Goal: Book appointment/travel/reservation

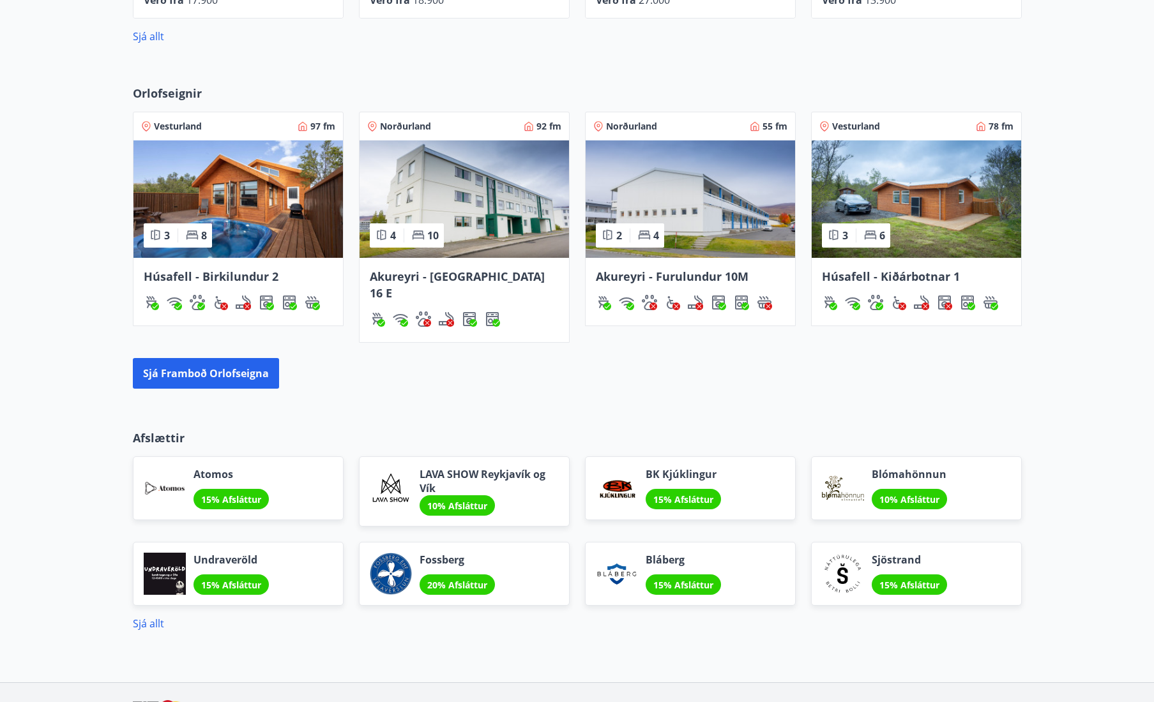
scroll to position [778, 0]
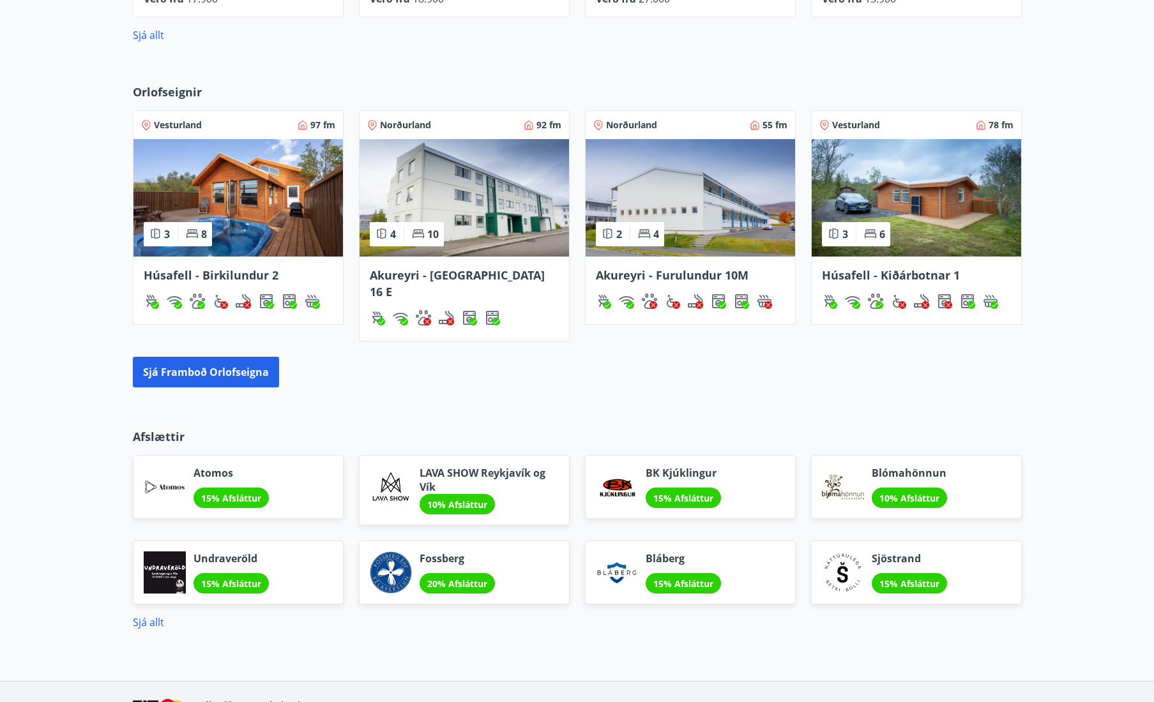
click at [482, 211] on img at bounding box center [464, 198] width 209 height 118
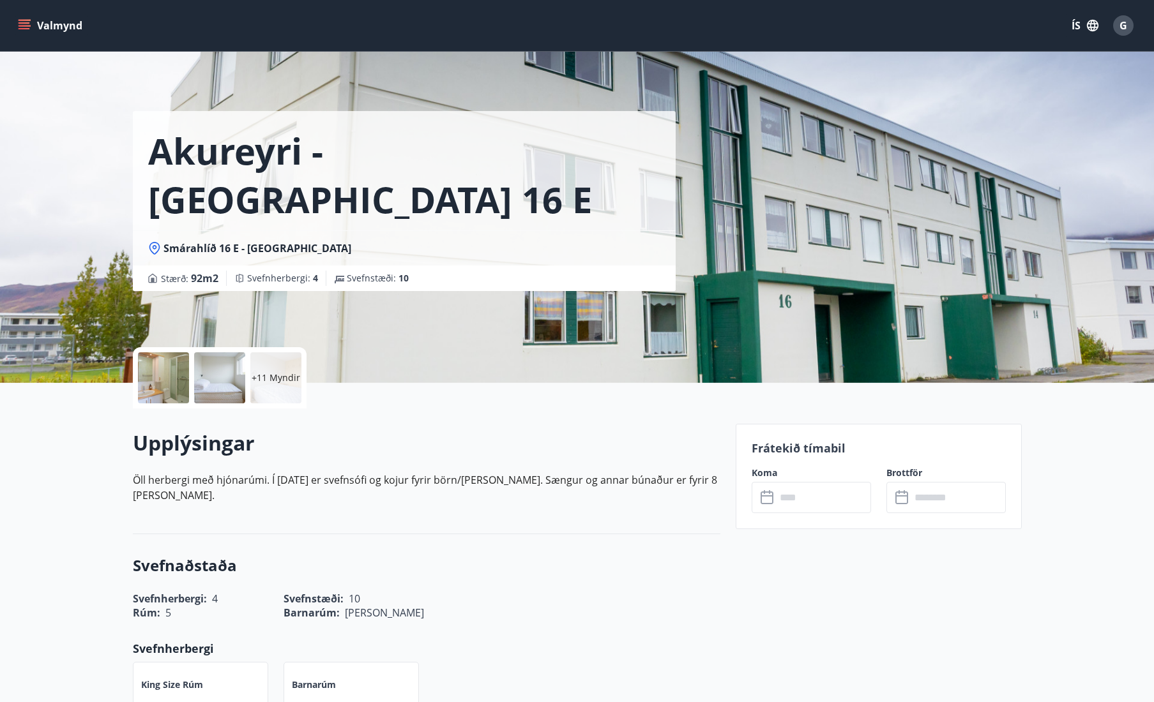
click at [273, 388] on div "+11 Myndir" at bounding box center [275, 378] width 51 height 51
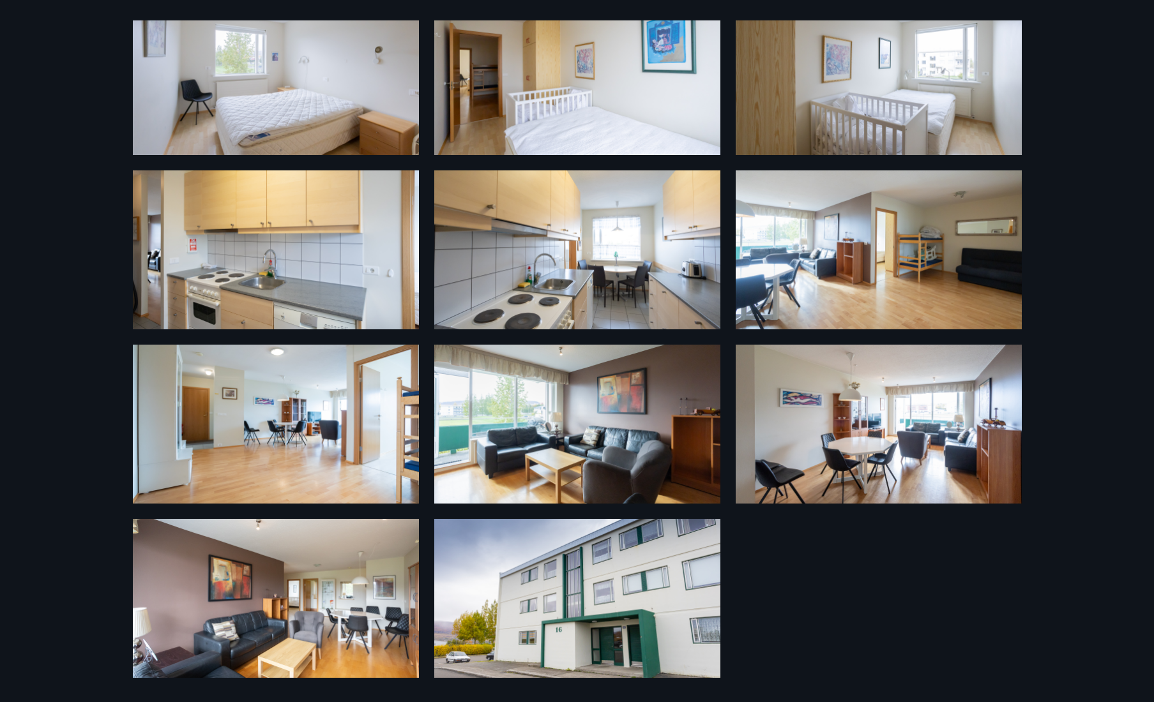
scroll to position [424, 0]
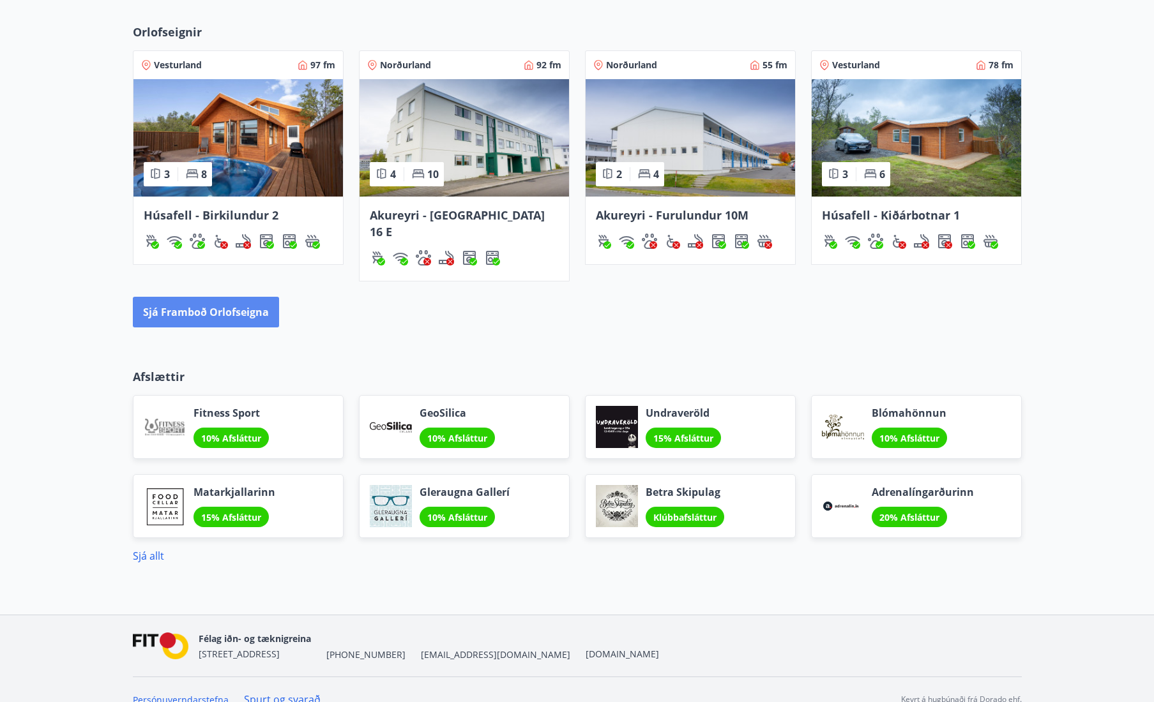
scroll to position [839, 0]
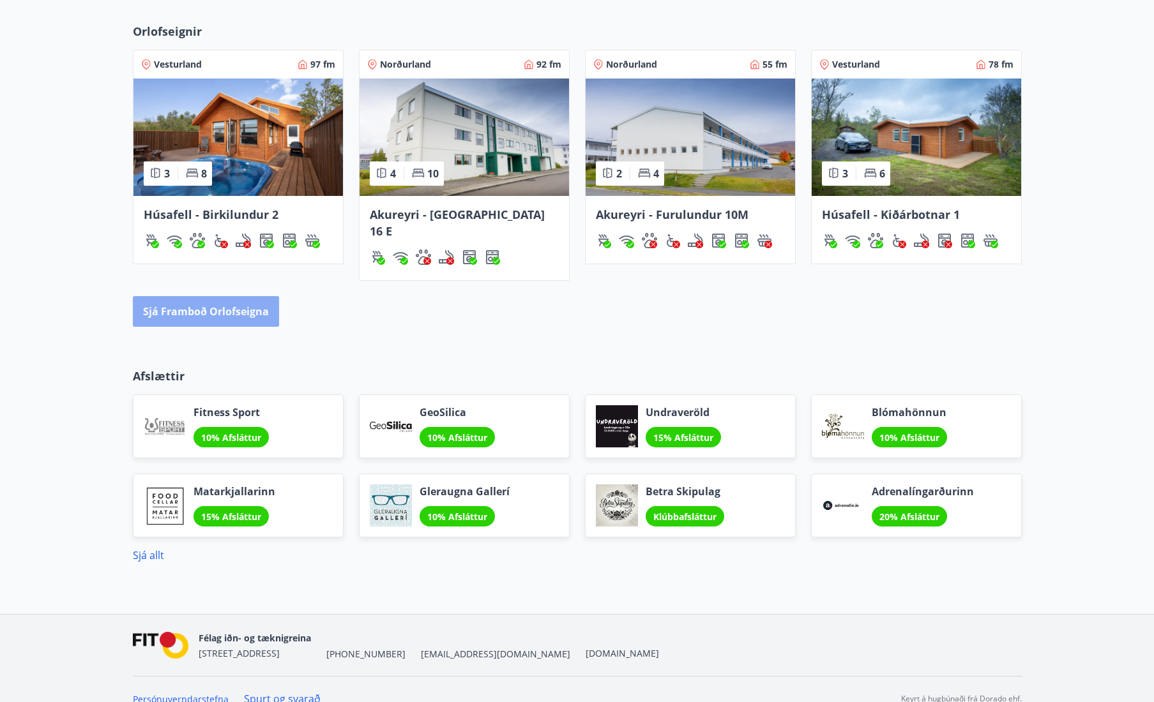
click at [219, 296] on button "Sjá framboð orlofseigna" at bounding box center [206, 311] width 146 height 31
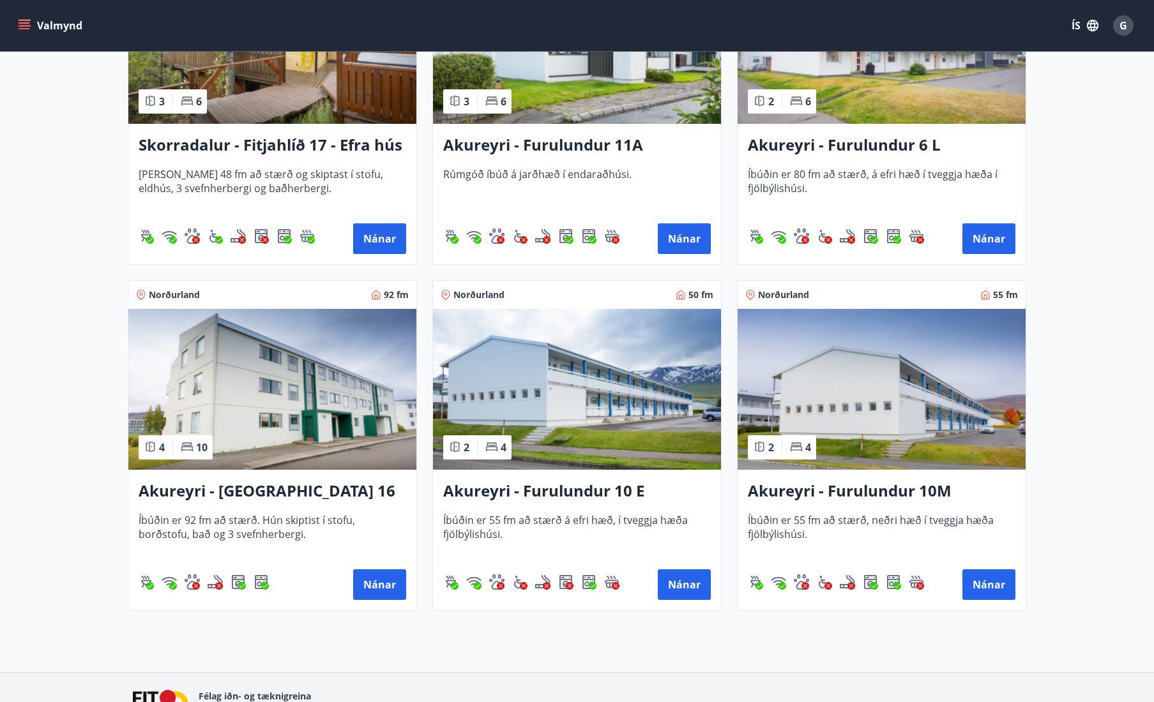
scroll to position [3473, 0]
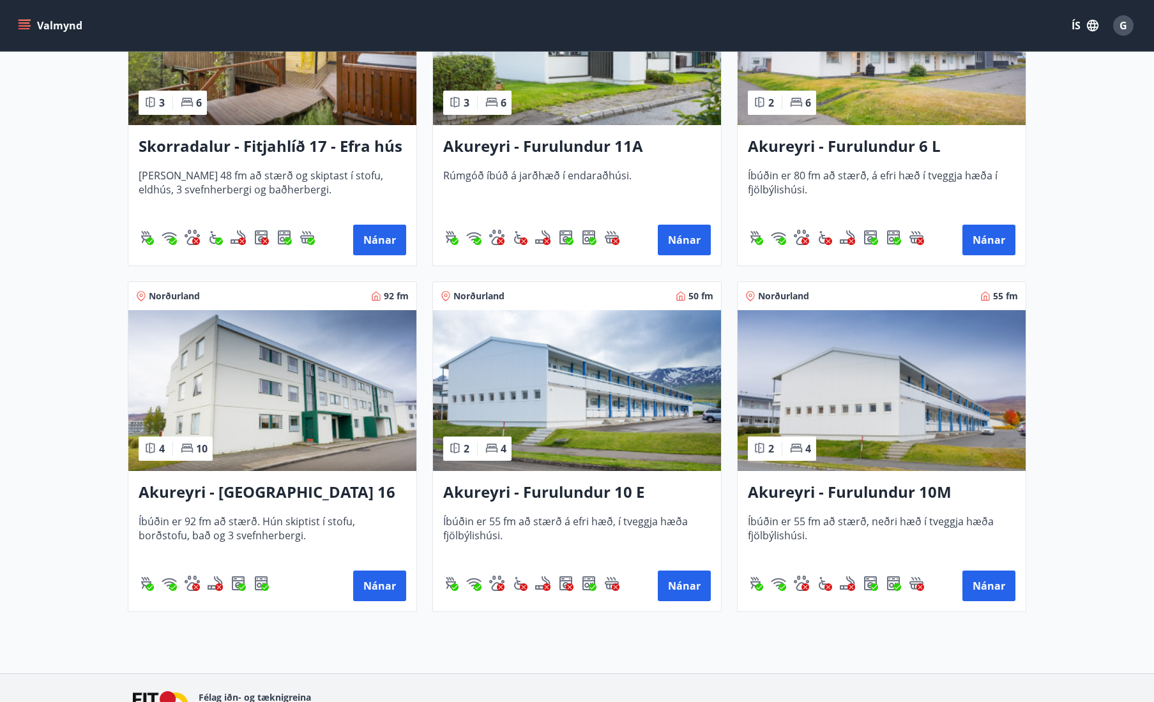
click at [290, 385] on img at bounding box center [272, 390] width 288 height 161
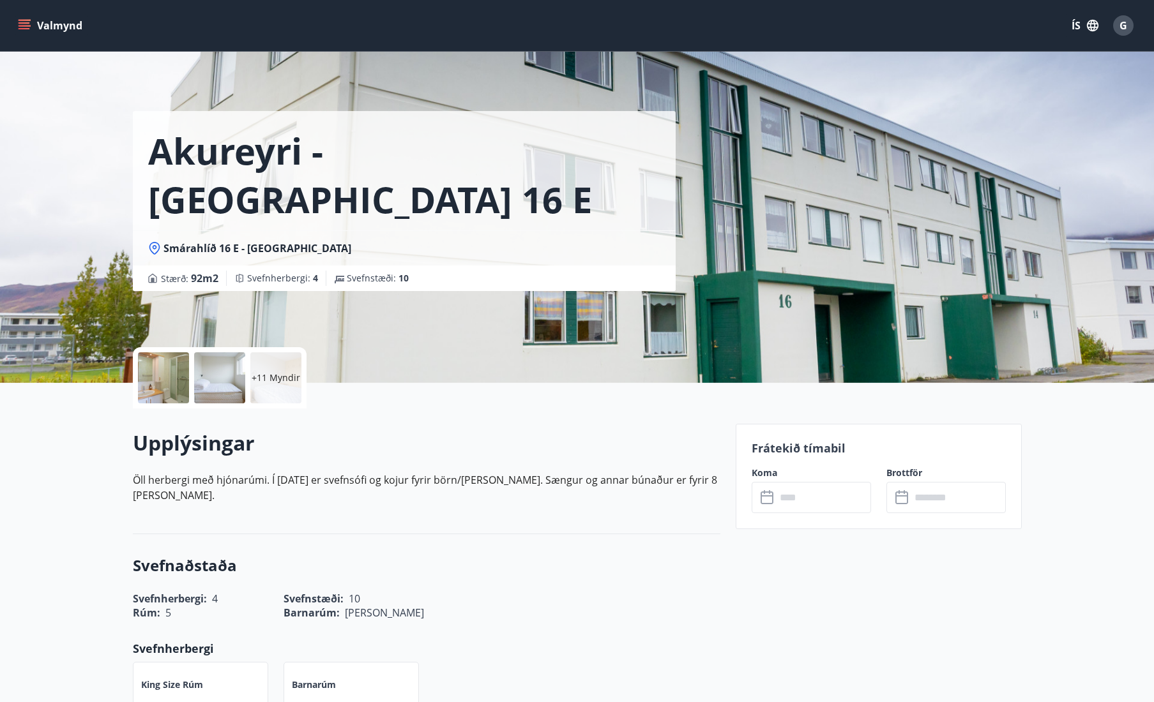
click at [284, 384] on div "+11 Myndir" at bounding box center [275, 378] width 51 height 51
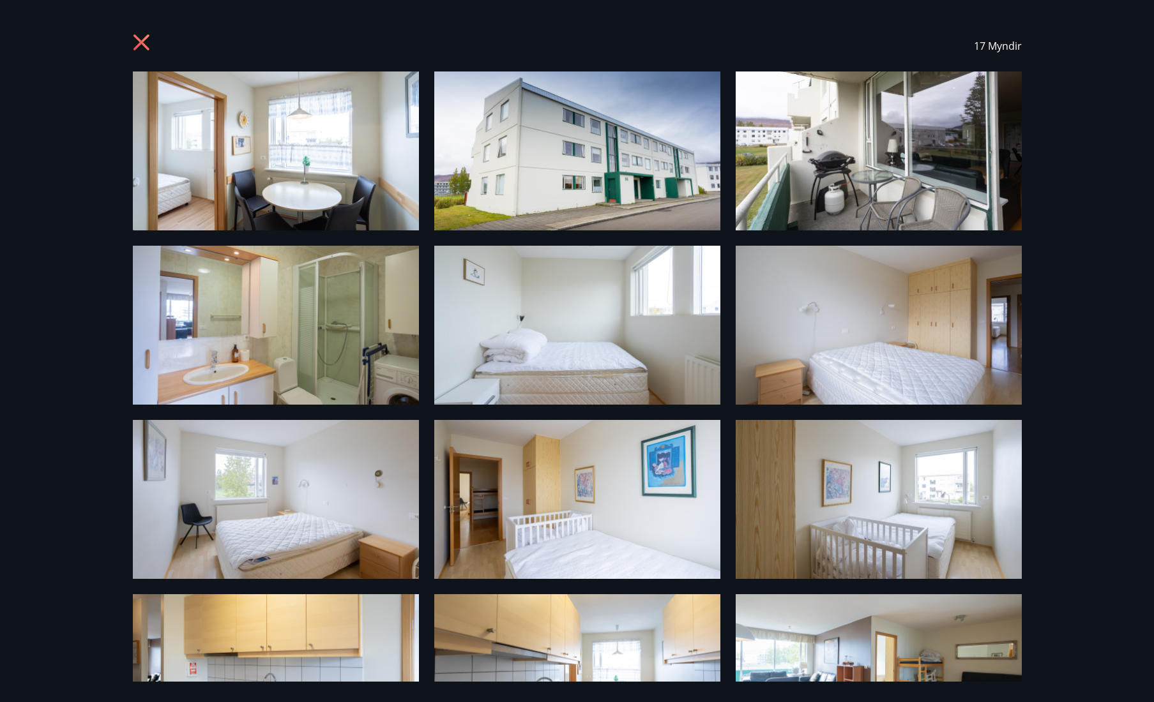
click at [145, 43] on icon at bounding box center [143, 44] width 20 height 20
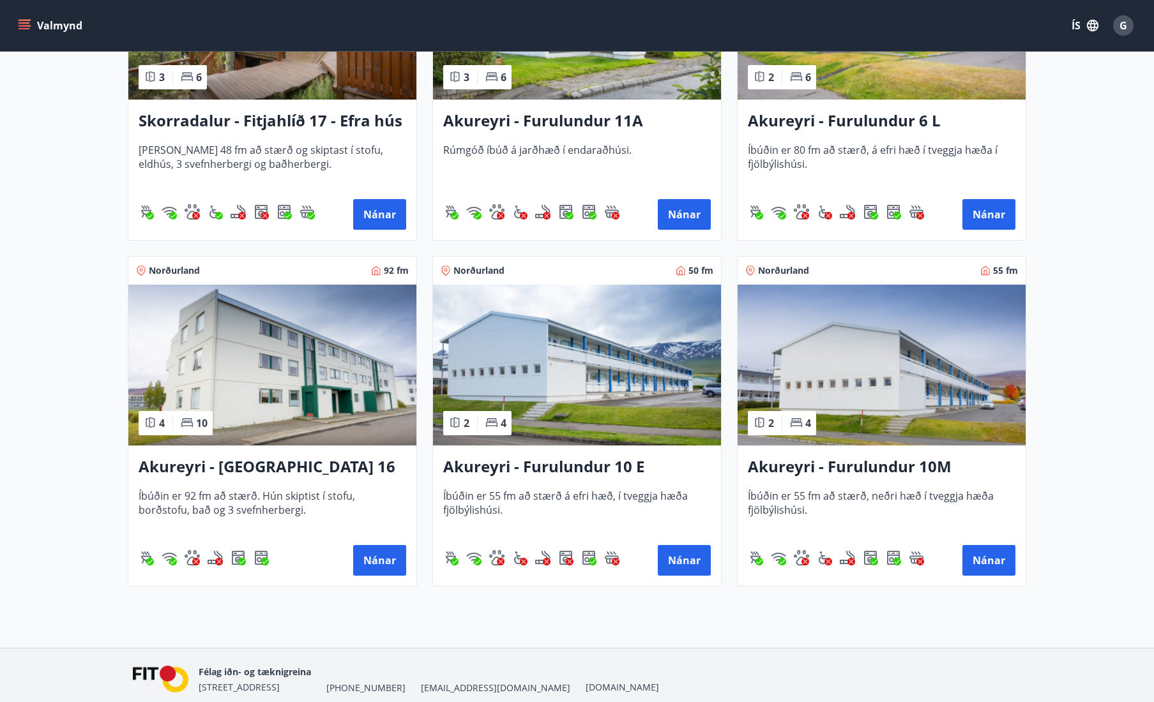
scroll to position [3500, 0]
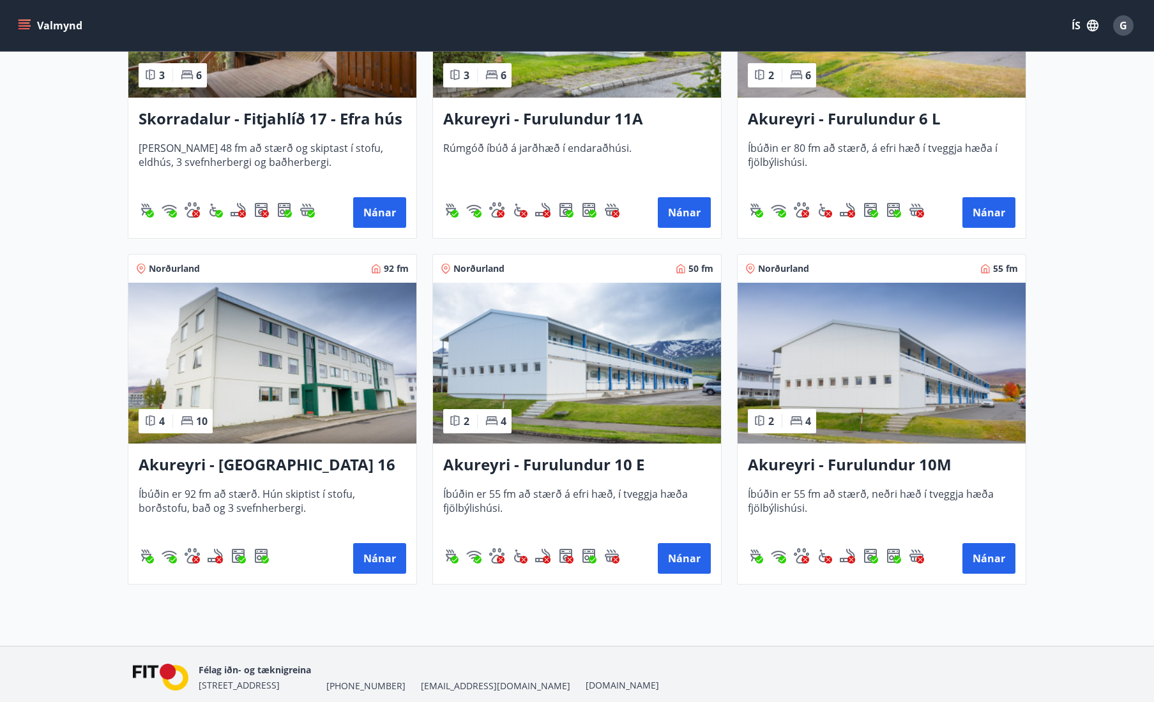
click at [907, 413] on img at bounding box center [882, 363] width 288 height 161
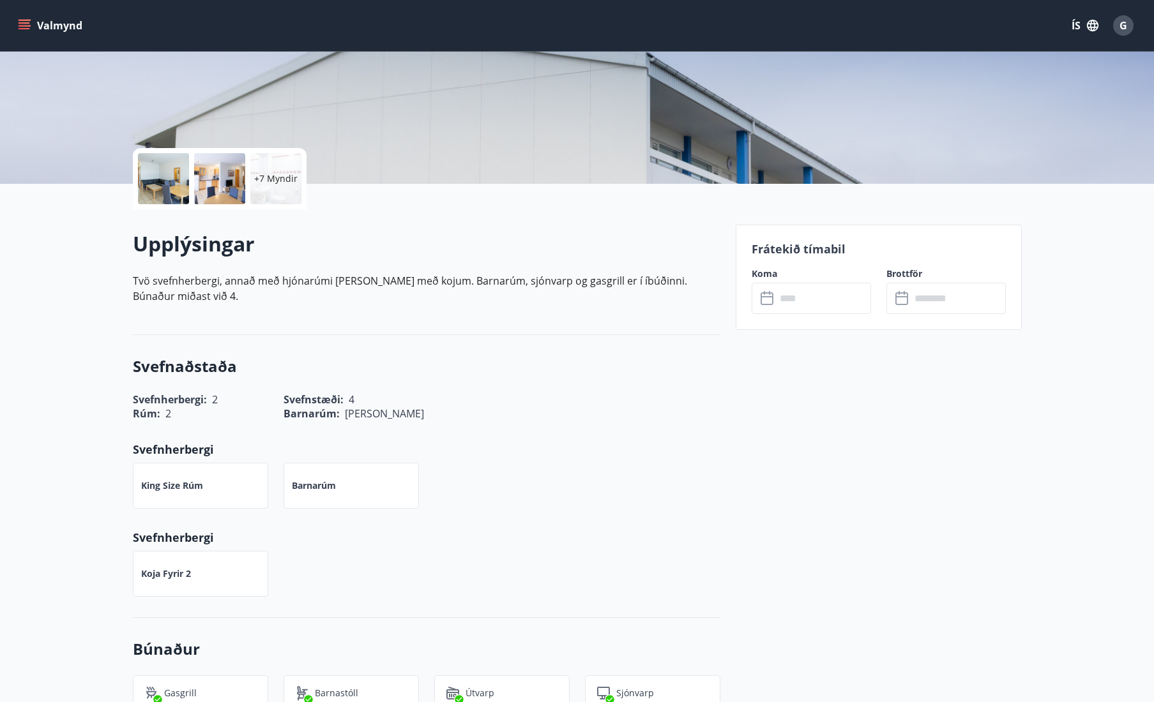
scroll to position [201, 0]
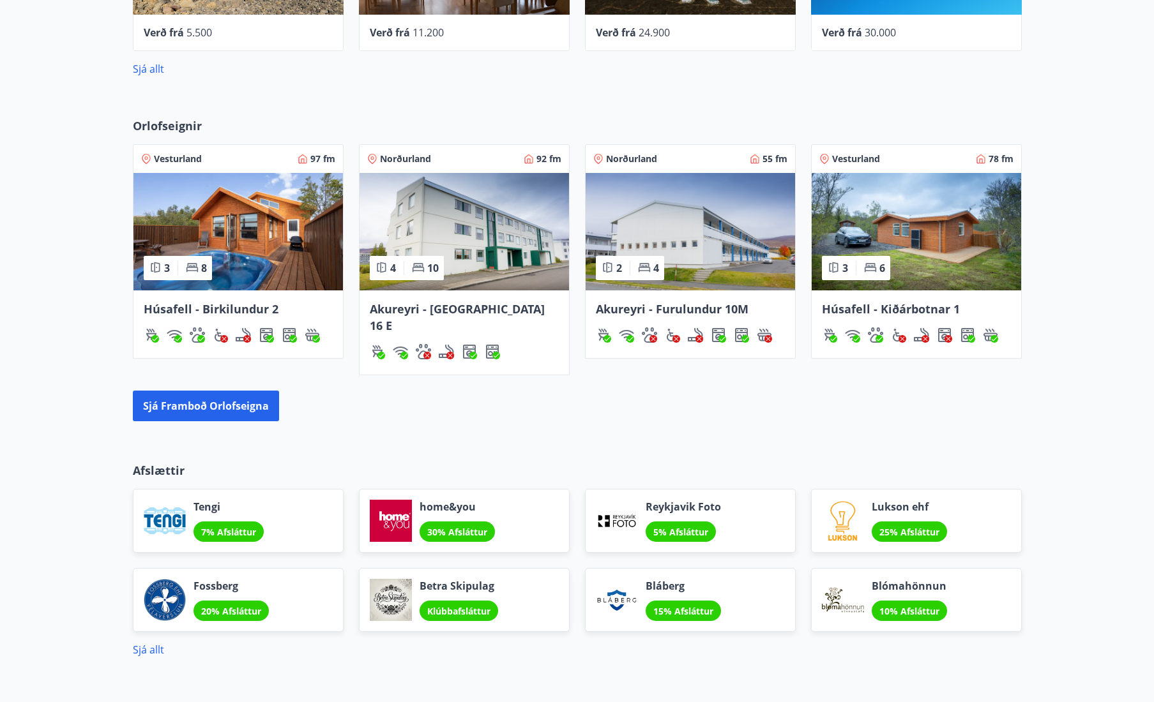
scroll to position [732, 0]
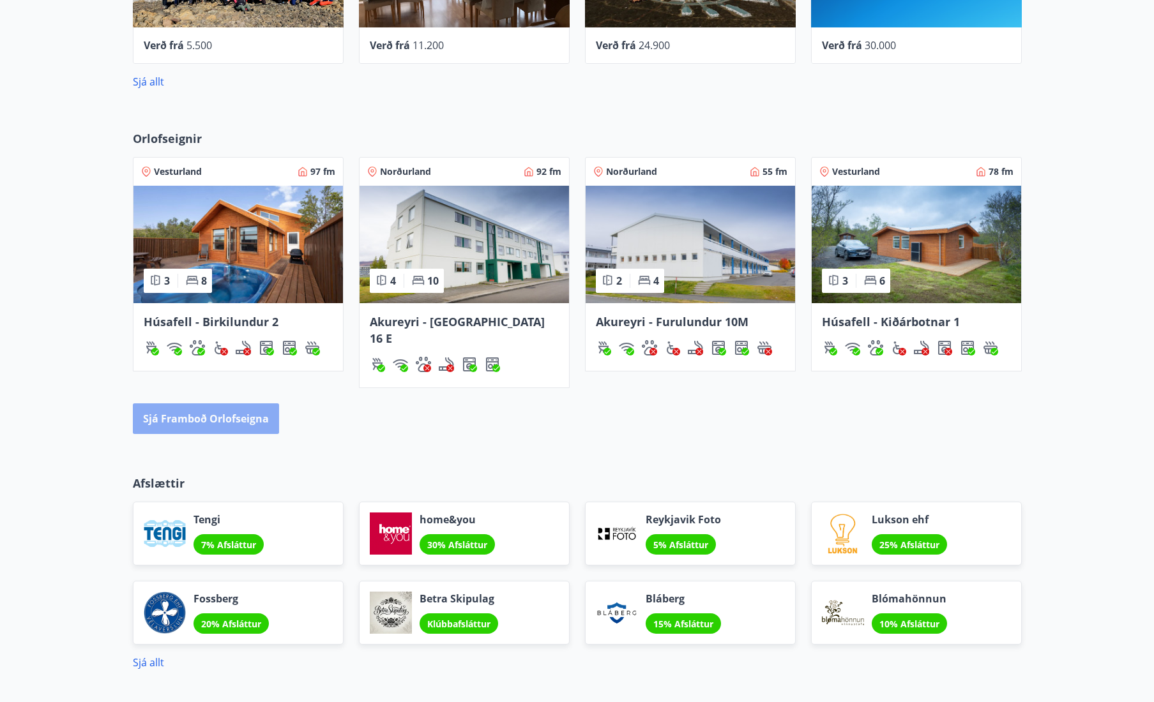
click at [209, 404] on button "Sjá framboð orlofseigna" at bounding box center [206, 419] width 146 height 31
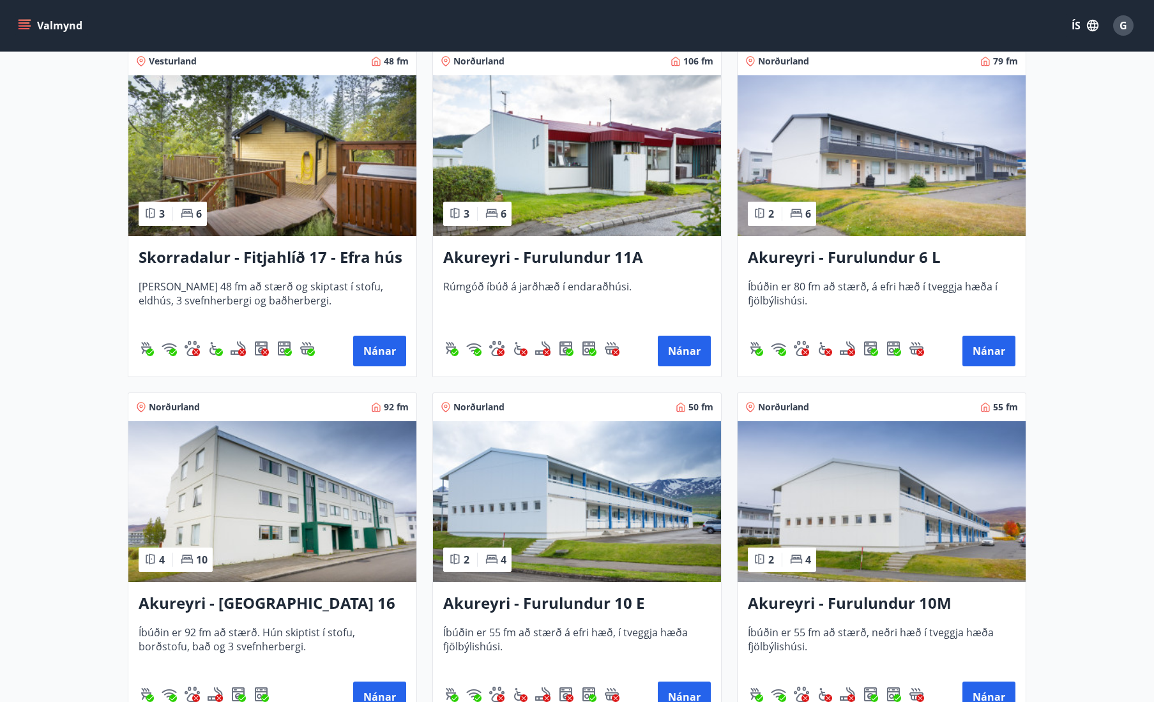
scroll to position [3362, 1]
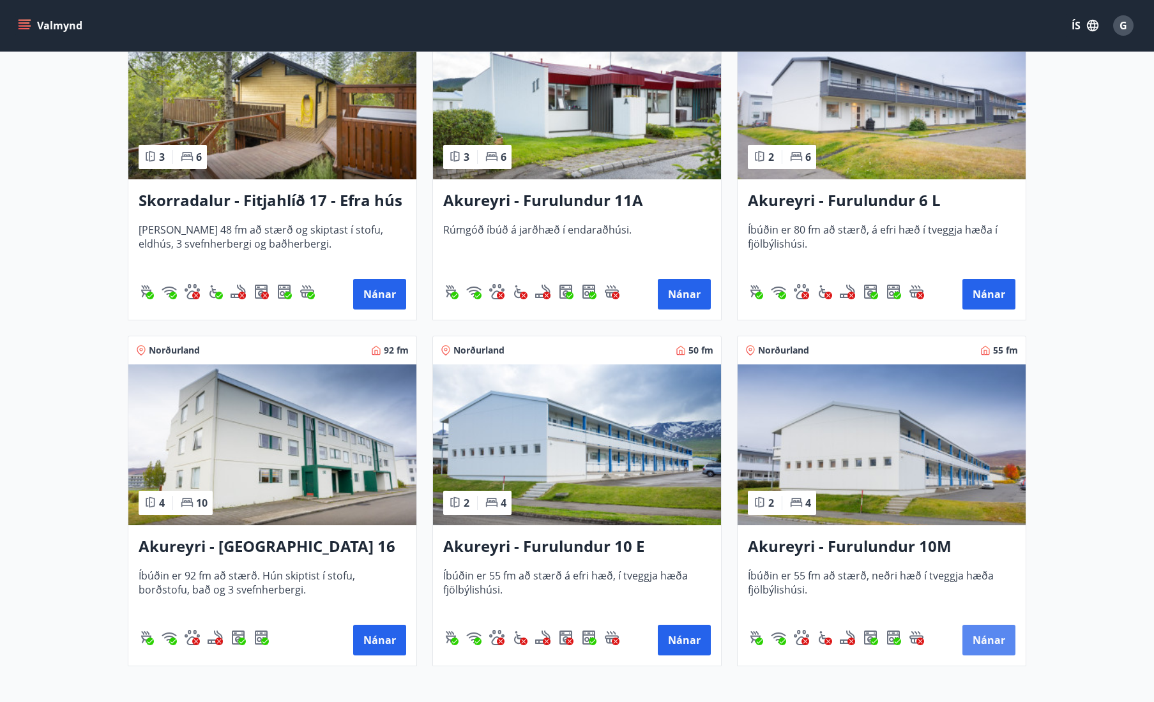
click at [988, 651] on button "Nánar" at bounding box center [988, 640] width 53 height 31
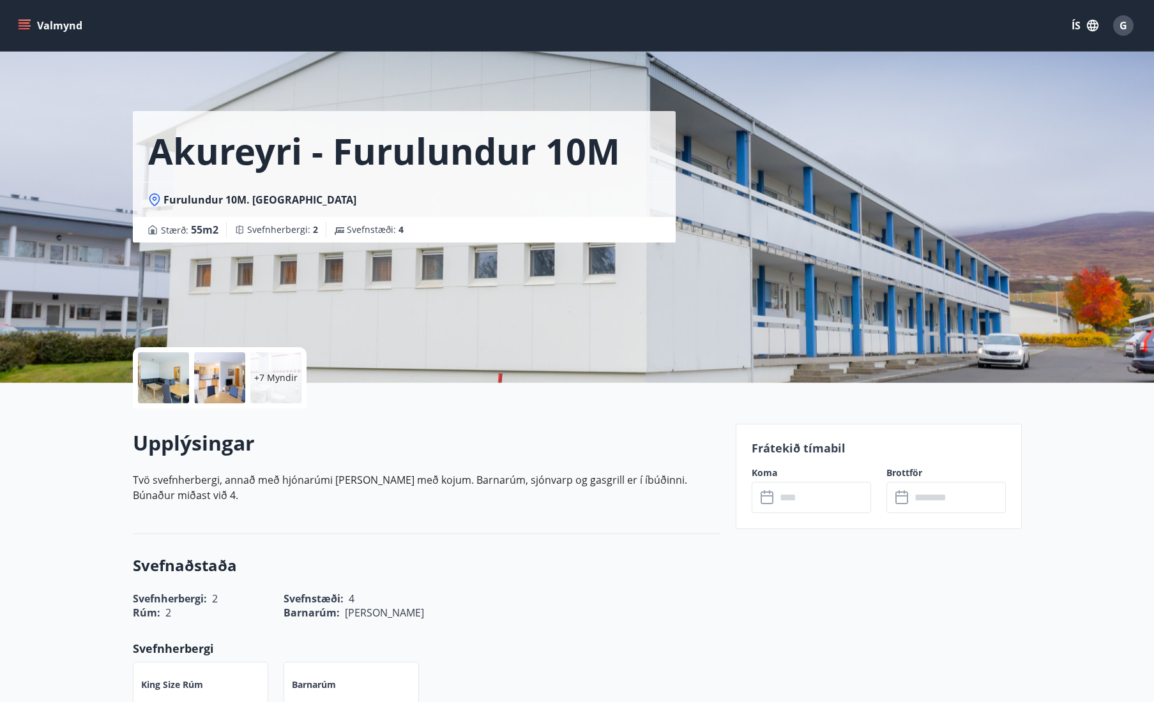
click at [800, 496] on input "text" at bounding box center [823, 497] width 95 height 31
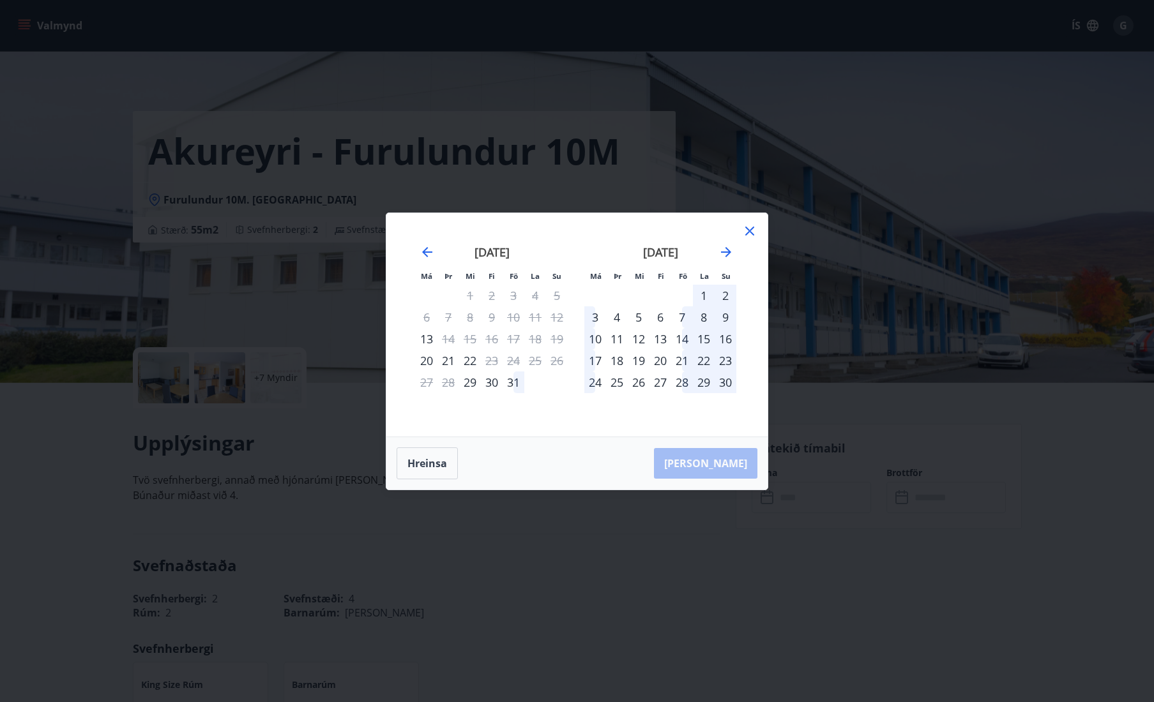
click at [752, 228] on icon at bounding box center [749, 231] width 15 height 15
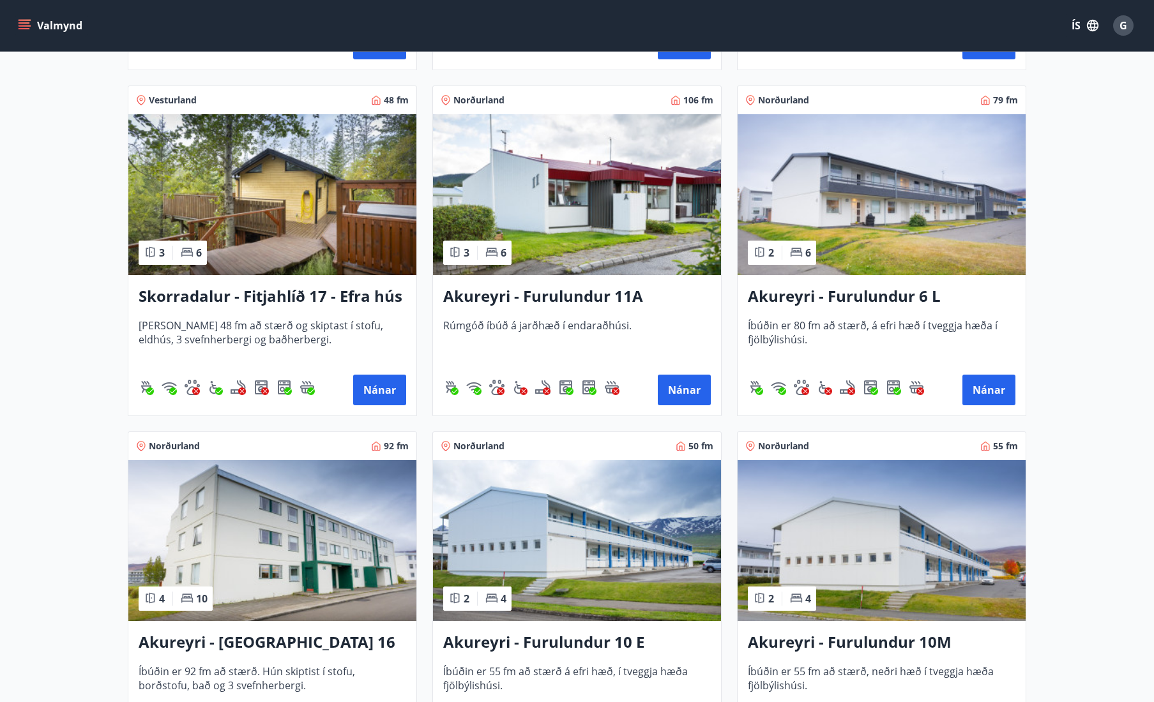
scroll to position [3325, 0]
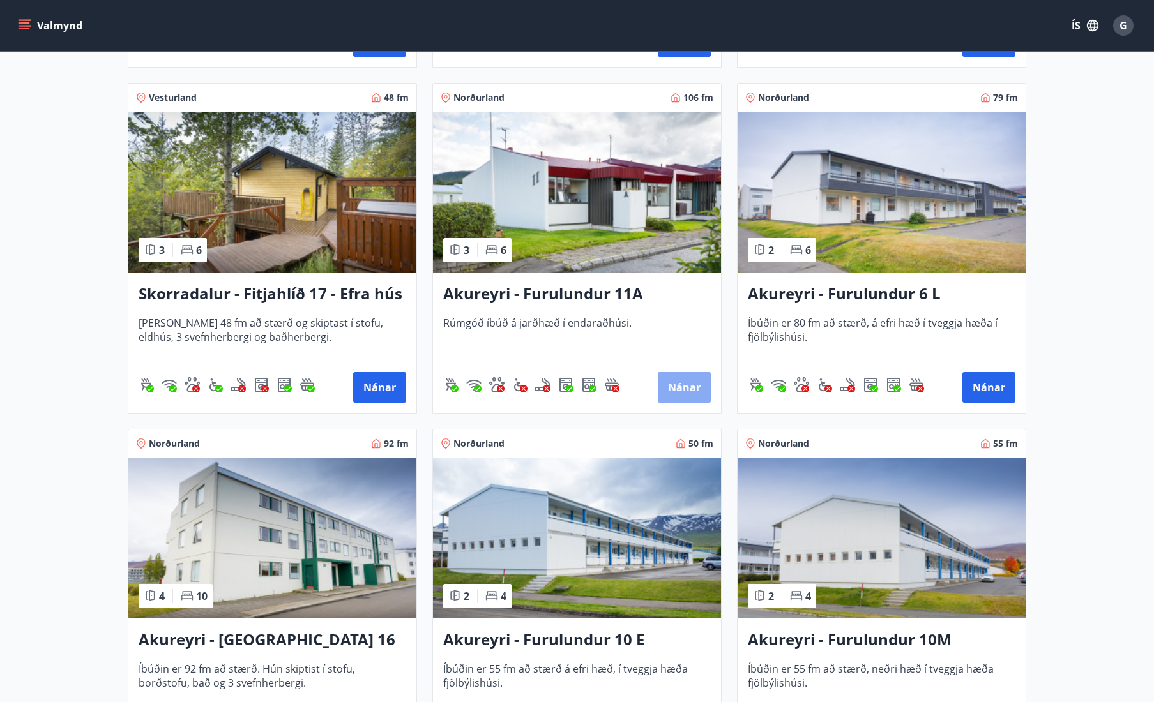
click at [686, 388] on button "Nánar" at bounding box center [684, 387] width 53 height 31
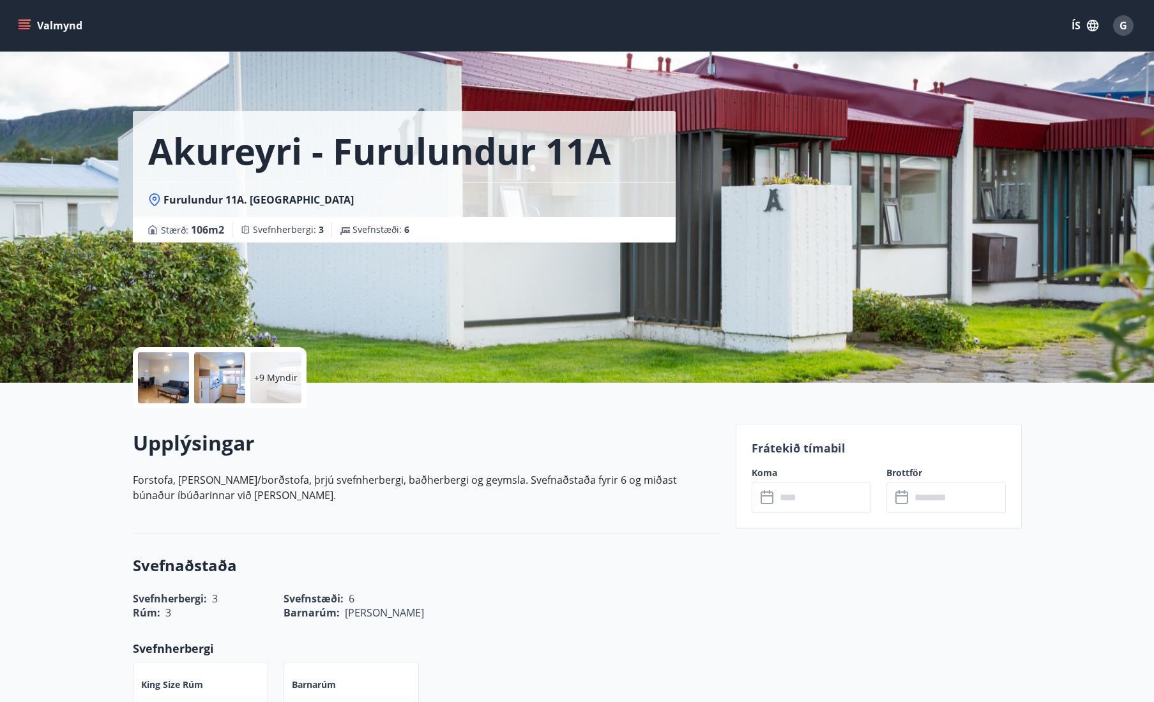
click at [796, 496] on input "text" at bounding box center [823, 497] width 95 height 31
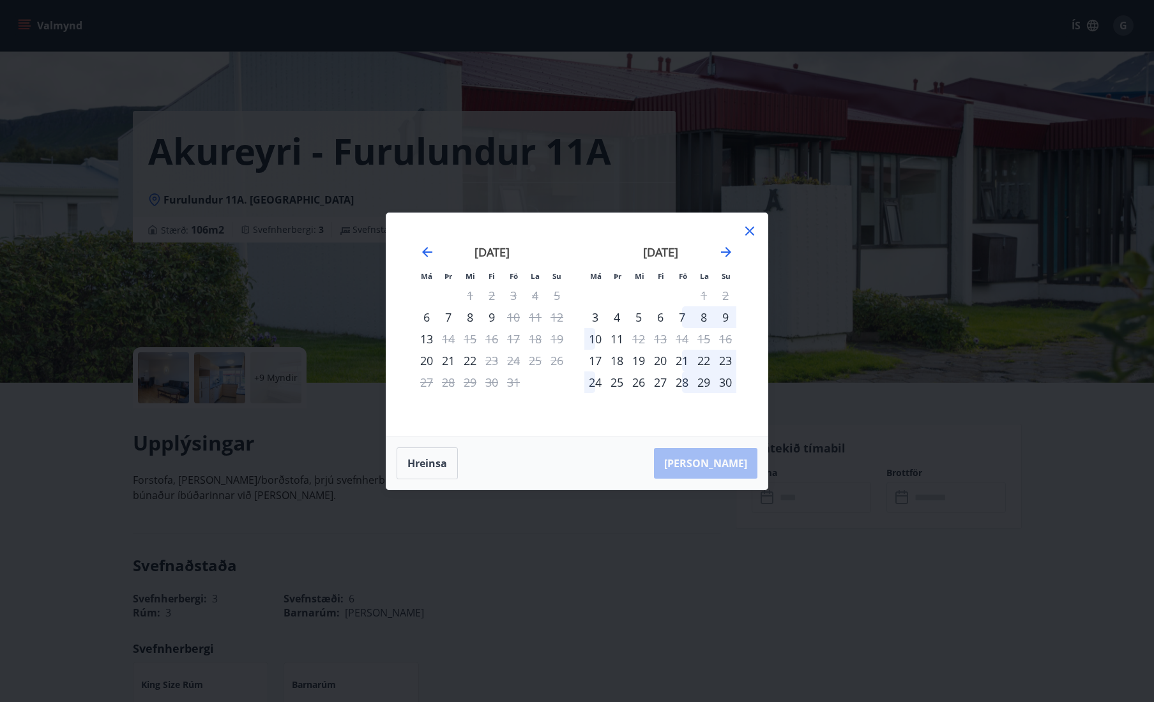
click at [752, 230] on icon at bounding box center [749, 231] width 15 height 15
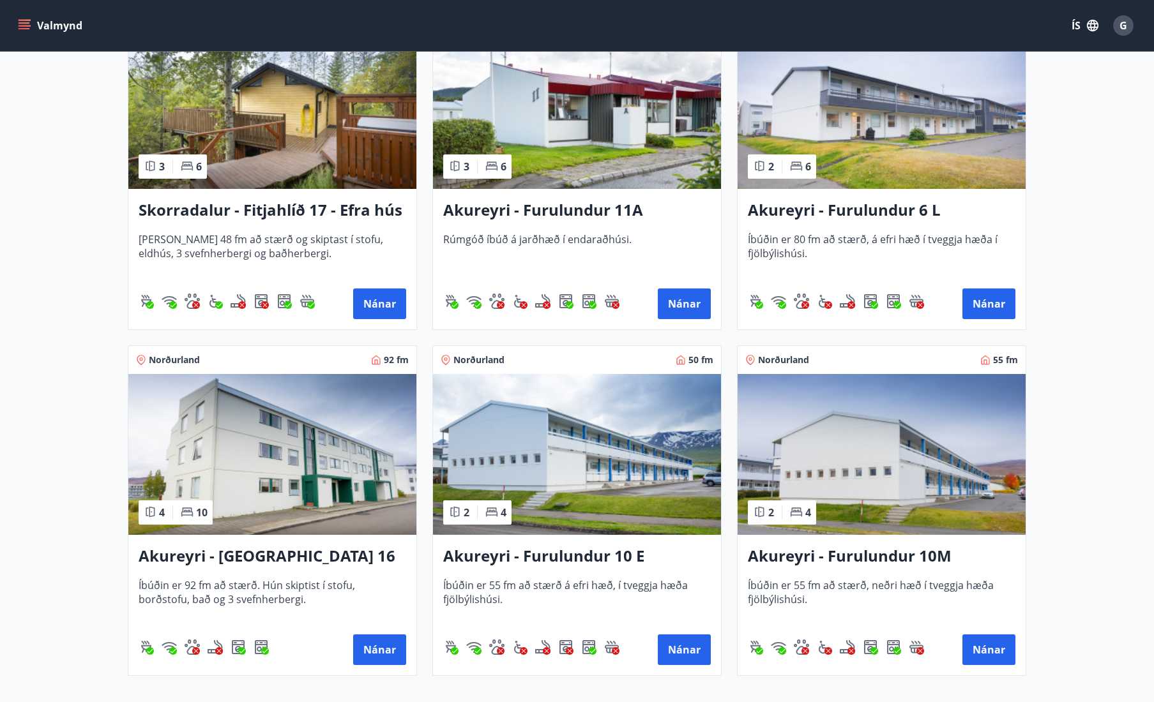
scroll to position [3402, 0]
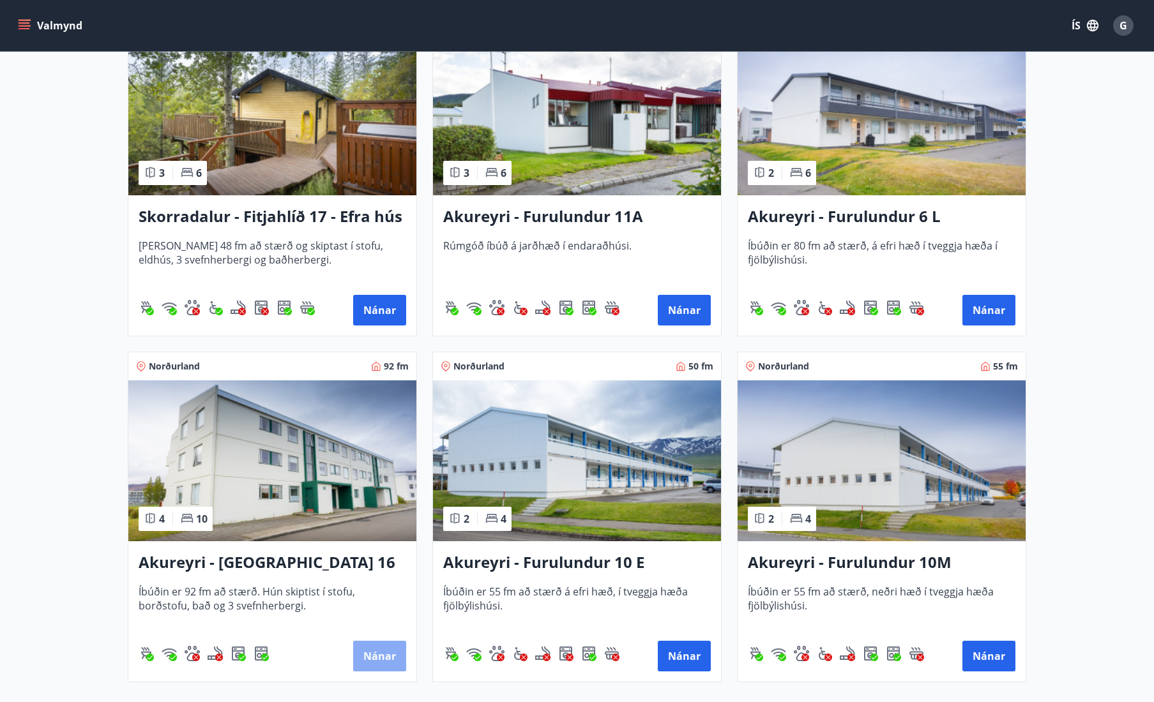
click at [385, 656] on button "Nánar" at bounding box center [379, 656] width 53 height 31
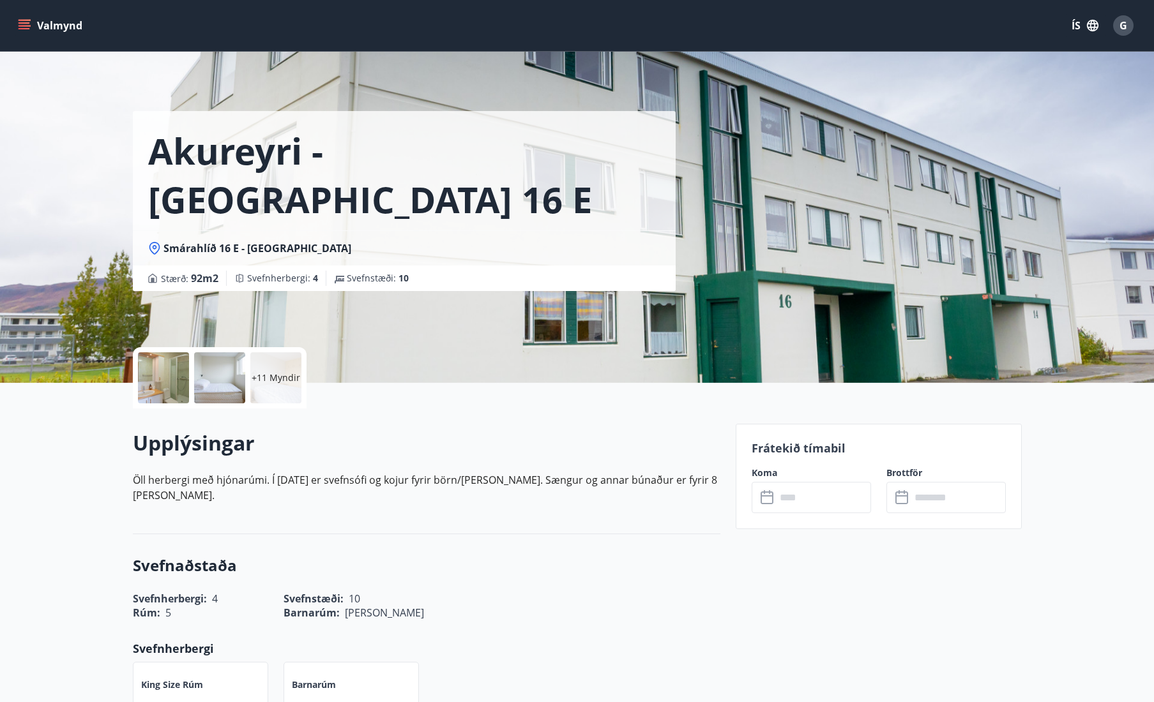
click at [801, 494] on input "text" at bounding box center [823, 497] width 95 height 31
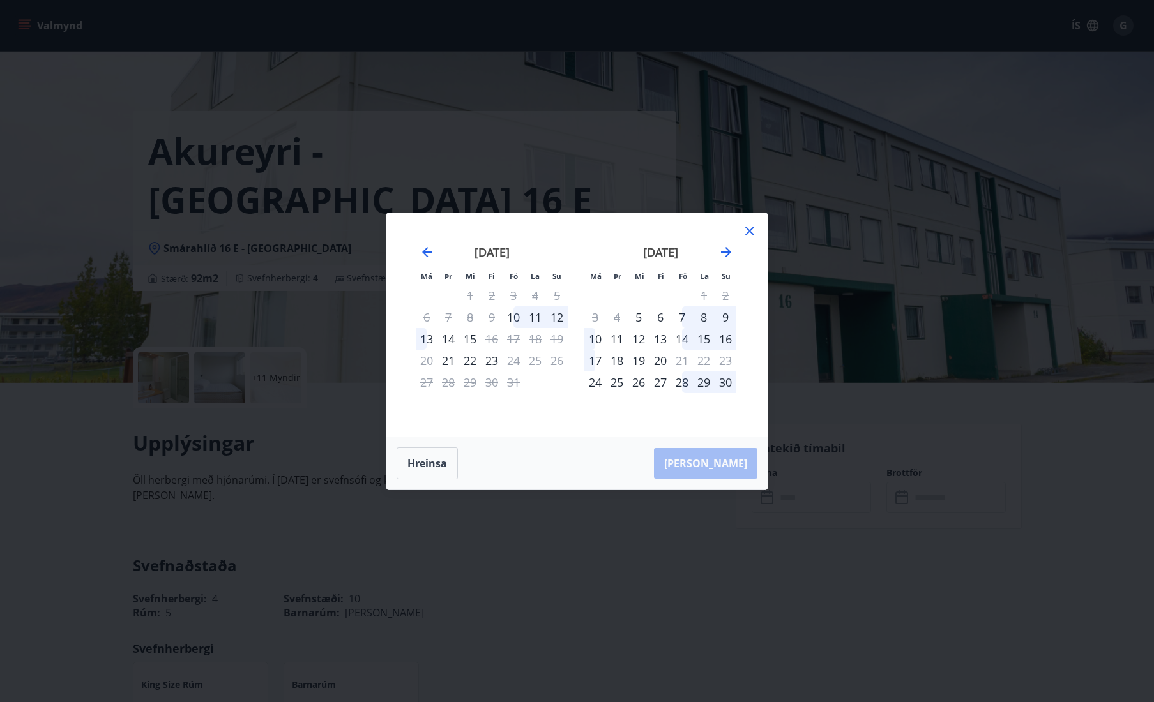
click at [751, 231] on icon at bounding box center [749, 231] width 15 height 15
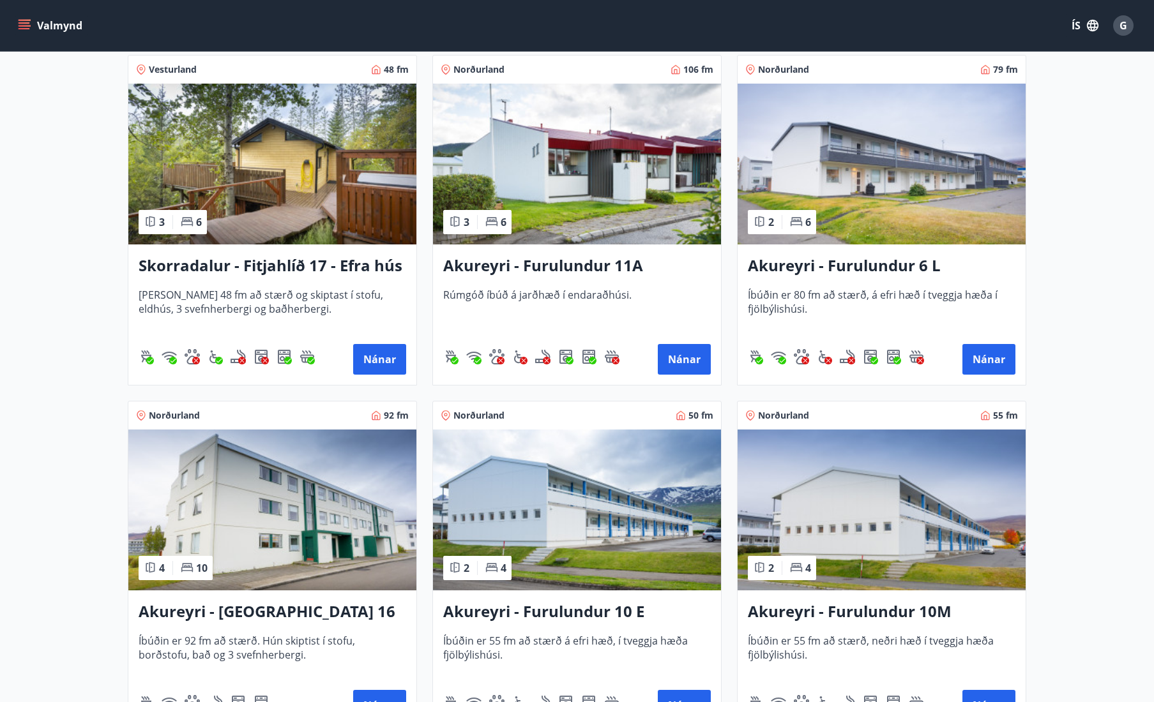
scroll to position [3360, 0]
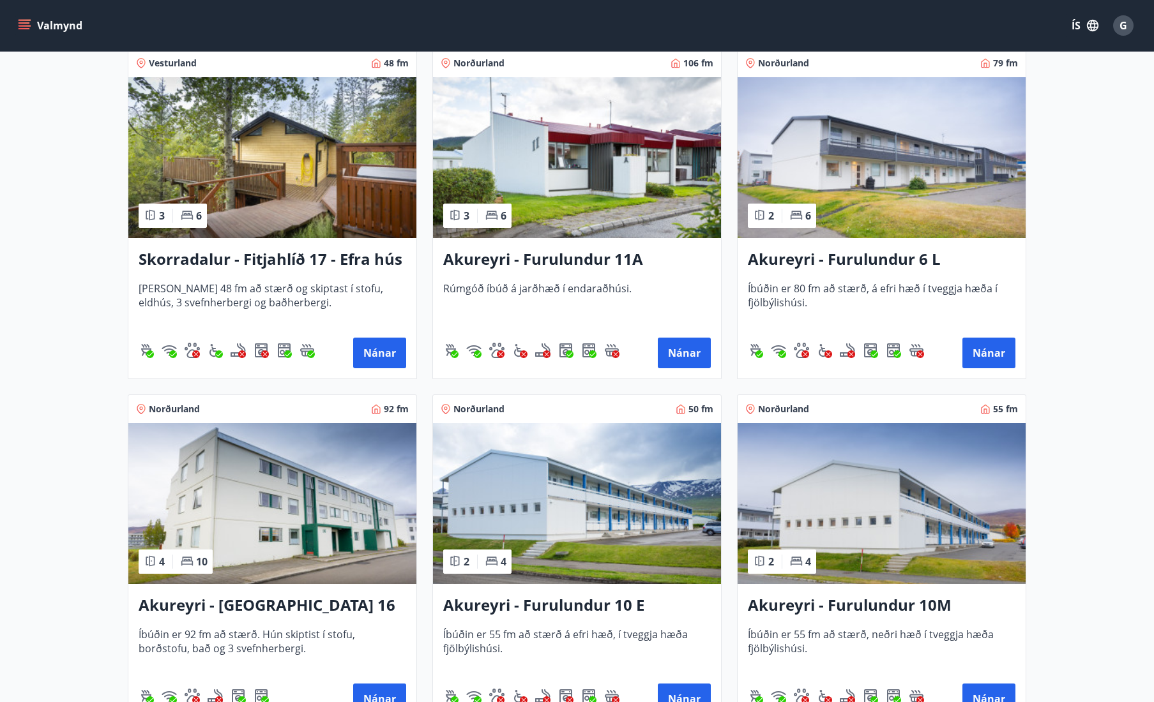
click at [588, 515] on img at bounding box center [577, 503] width 288 height 161
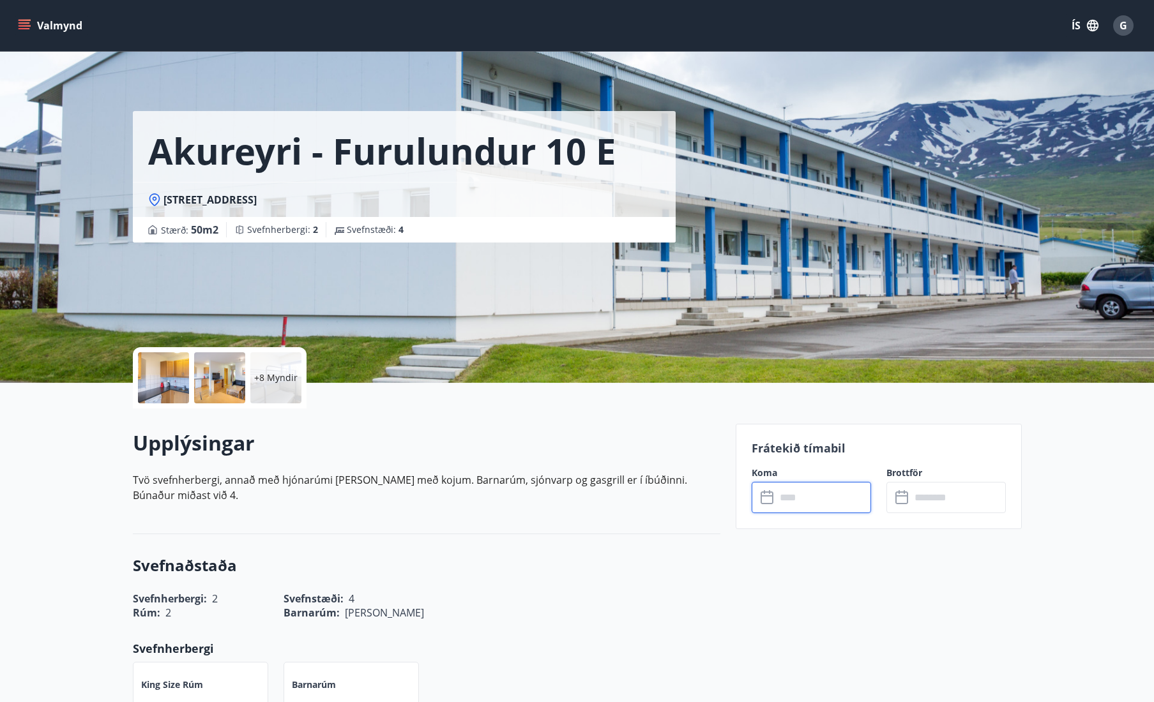
click at [801, 503] on input "text" at bounding box center [823, 497] width 95 height 31
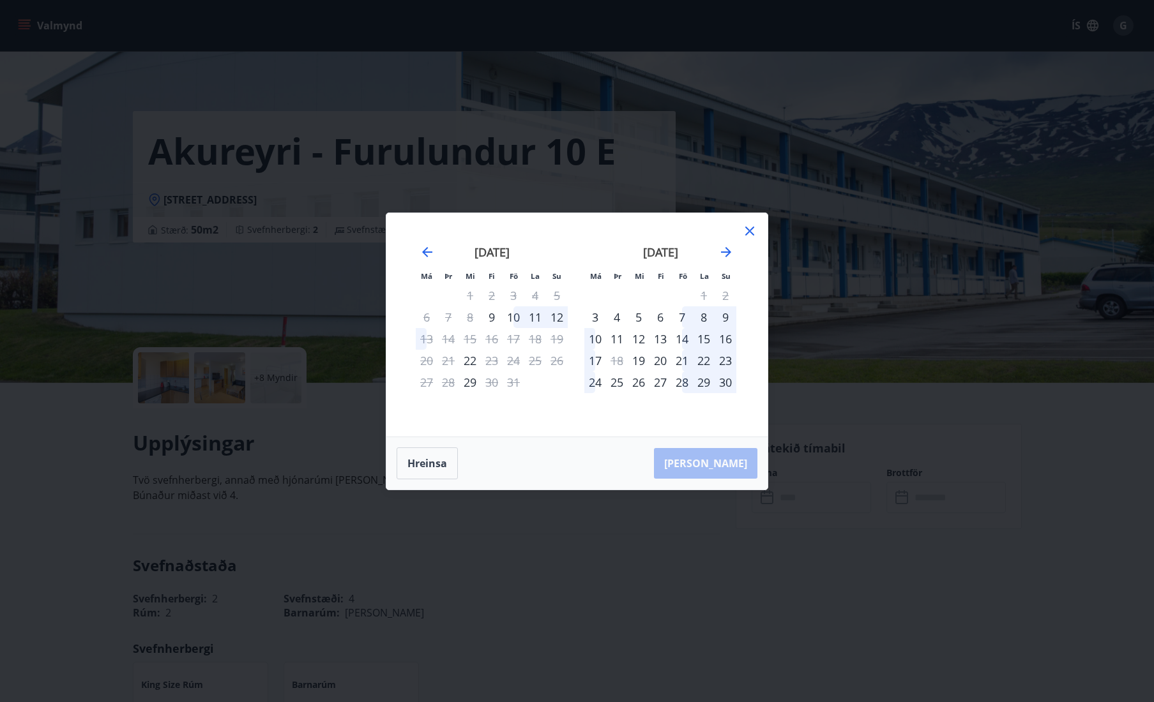
click at [750, 231] on icon at bounding box center [749, 231] width 9 height 9
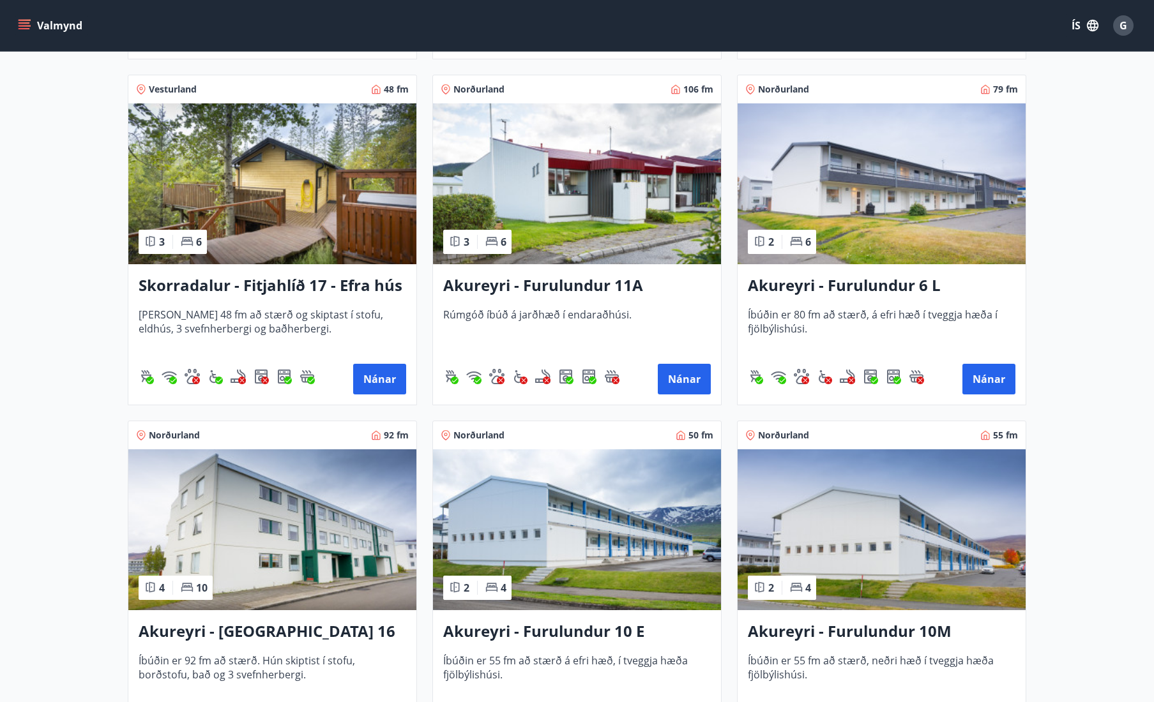
scroll to position [3330, 0]
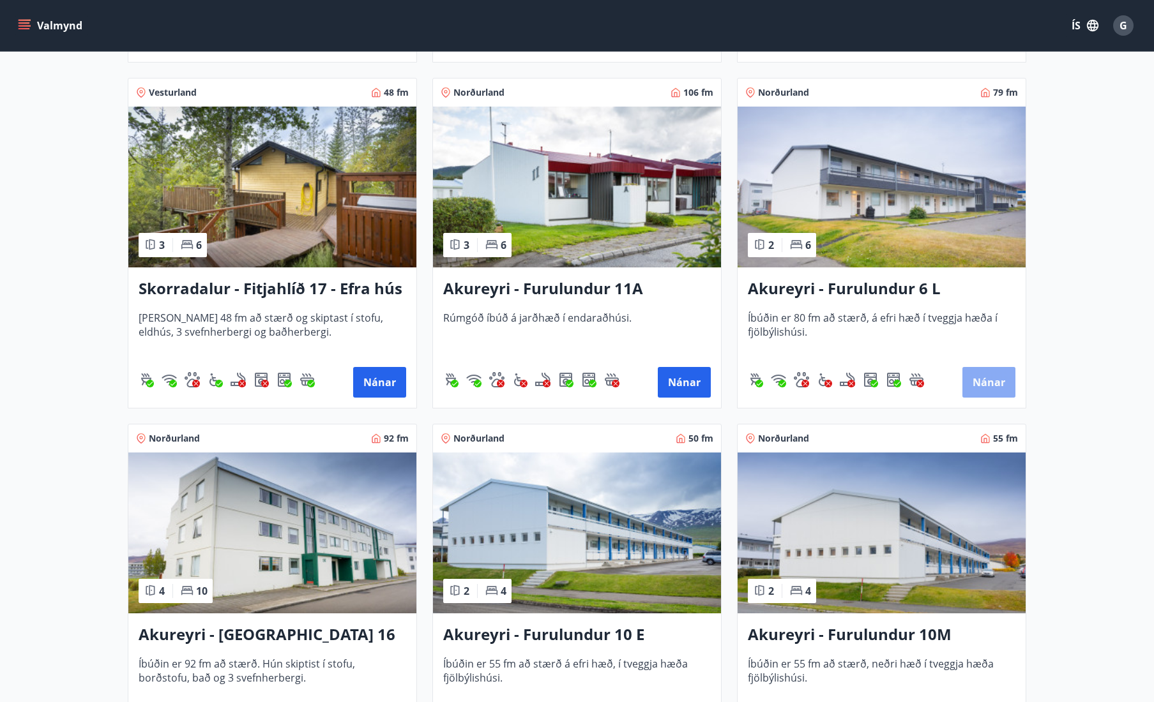
click at [992, 378] on button "Nánar" at bounding box center [988, 382] width 53 height 31
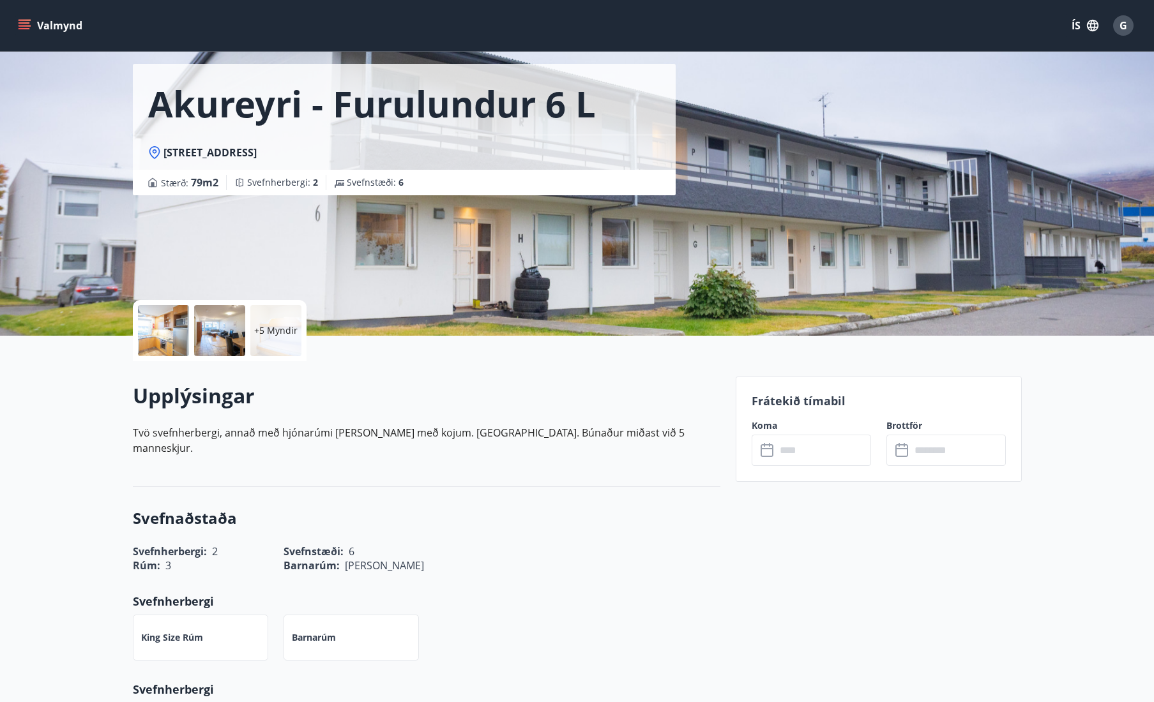
scroll to position [49, 1]
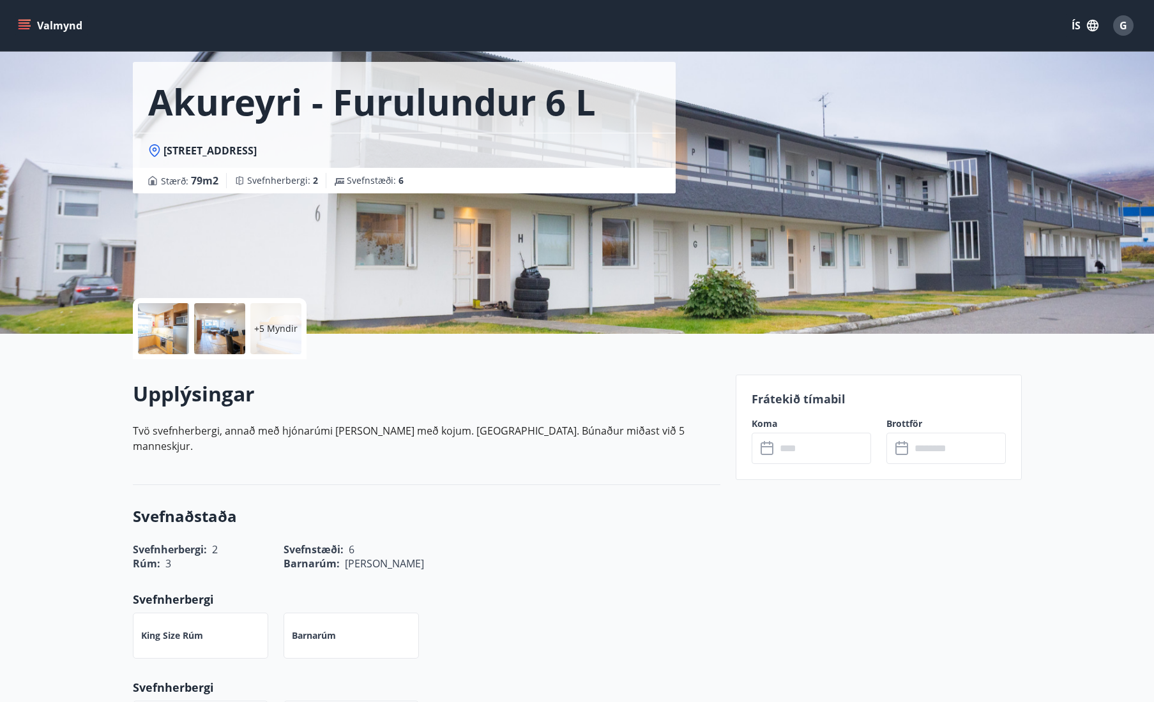
click at [807, 450] on input "text" at bounding box center [823, 448] width 95 height 31
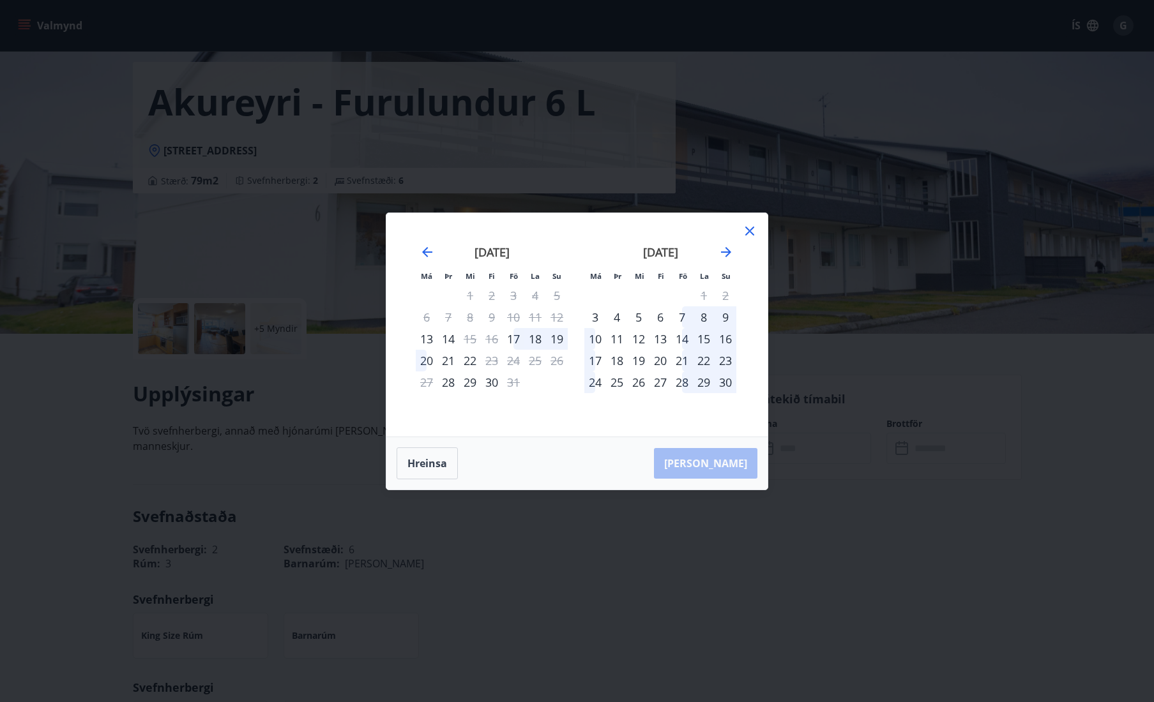
click at [750, 231] on icon at bounding box center [750, 231] width 2 height 2
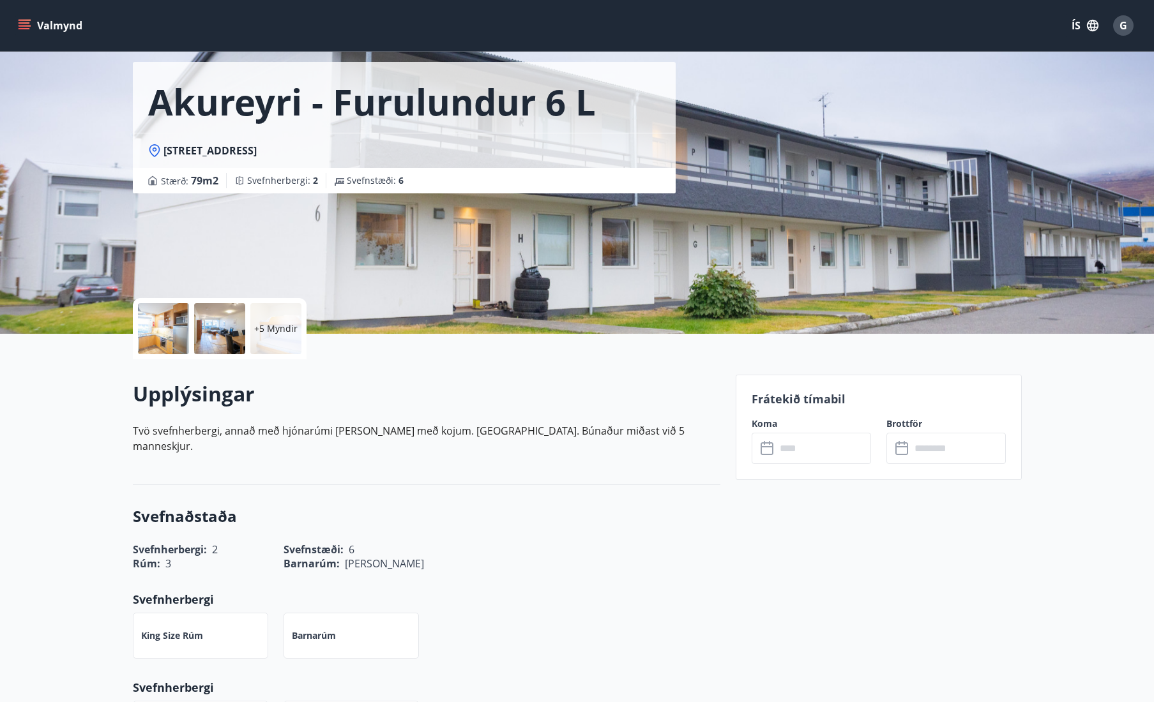
click at [168, 337] on div at bounding box center [163, 328] width 51 height 51
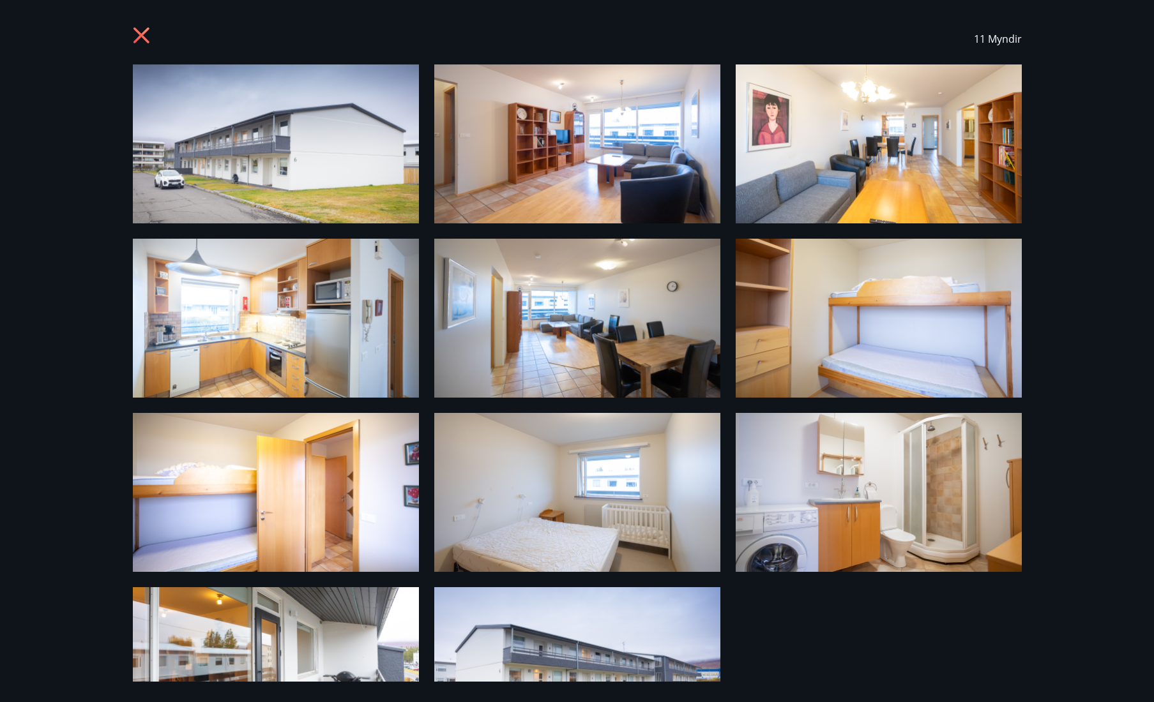
scroll to position [0, 0]
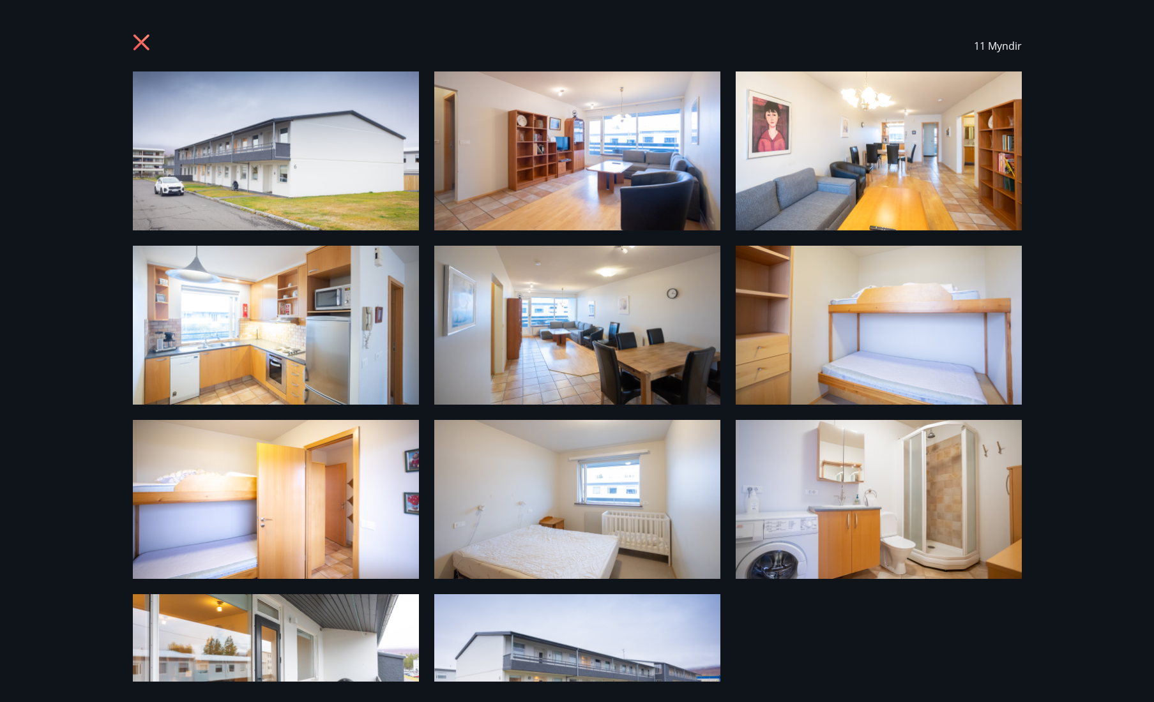
click at [144, 43] on icon at bounding box center [143, 44] width 20 height 20
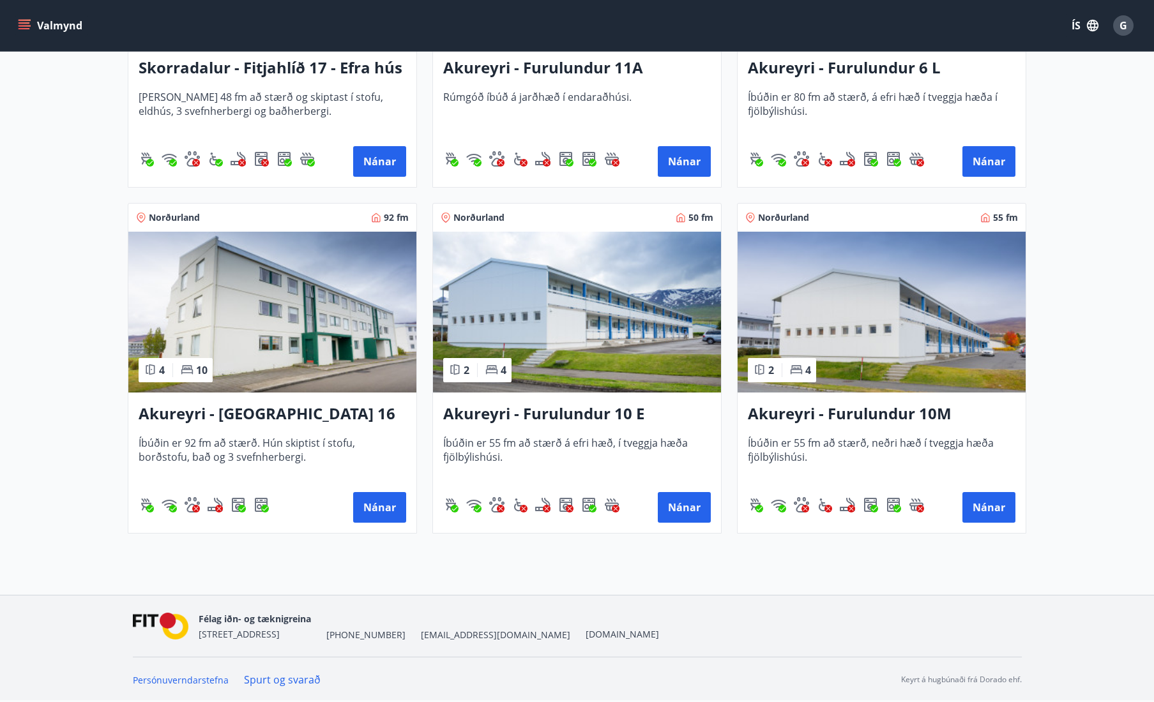
scroll to position [3551, 0]
click at [377, 511] on button "Nánar" at bounding box center [379, 507] width 53 height 31
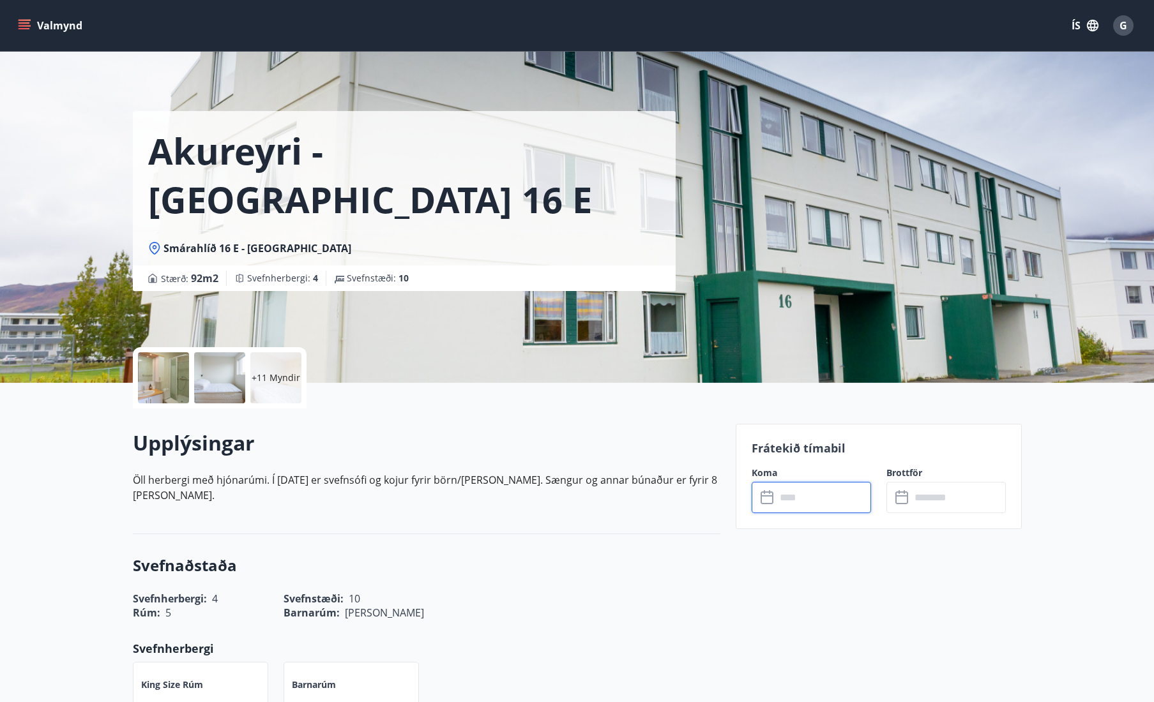
click at [798, 495] on input "text" at bounding box center [823, 497] width 95 height 31
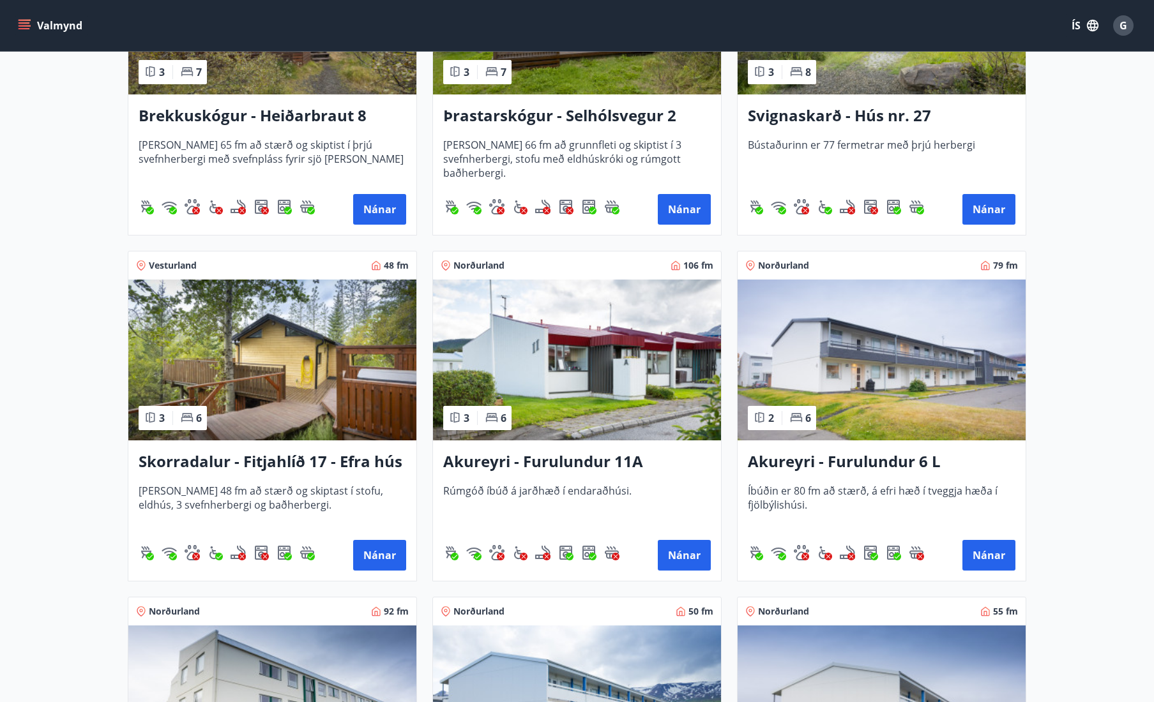
scroll to position [3153, 0]
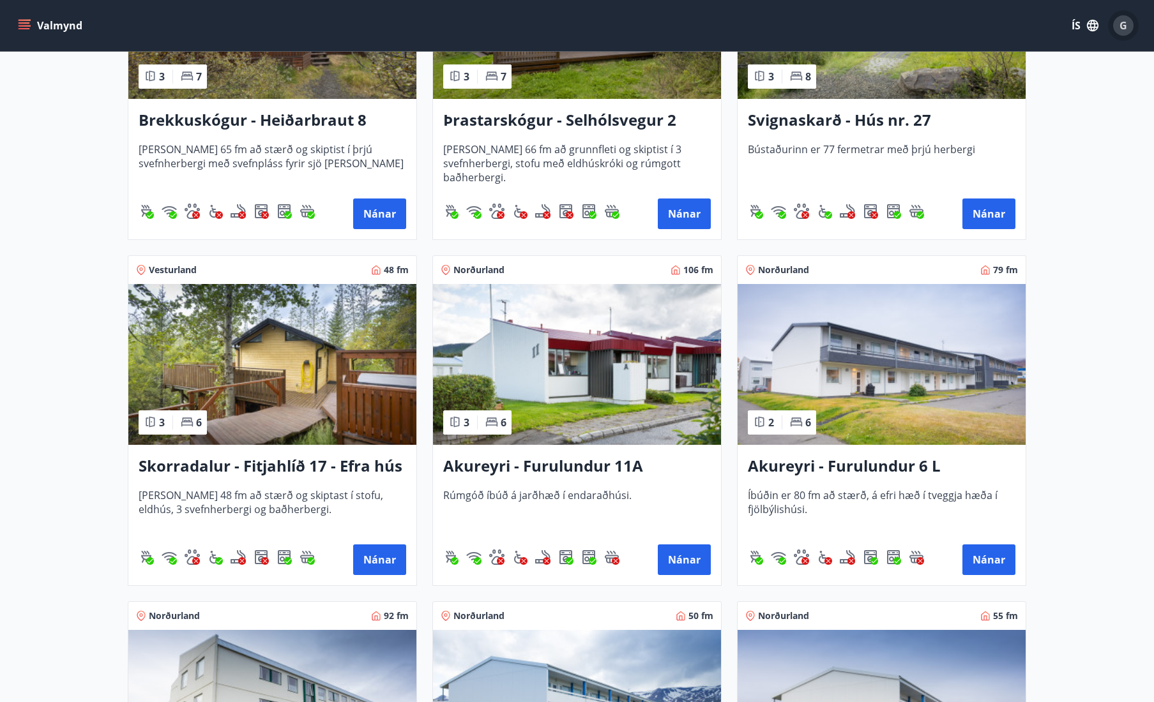
click at [1123, 29] on span "G" at bounding box center [1123, 26] width 8 height 14
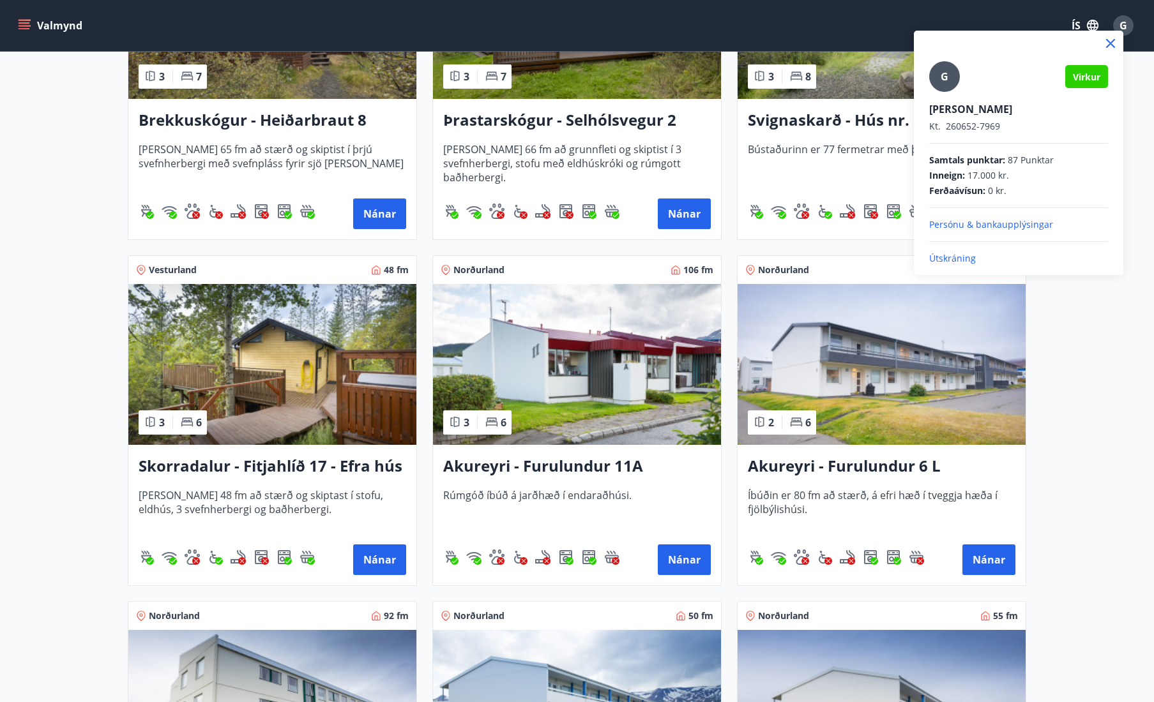
click at [1012, 259] on p "Útskráning" at bounding box center [1018, 258] width 179 height 13
click at [953, 257] on p "Útskráning" at bounding box center [1018, 258] width 179 height 13
